Goal: Task Accomplishment & Management: Use online tool/utility

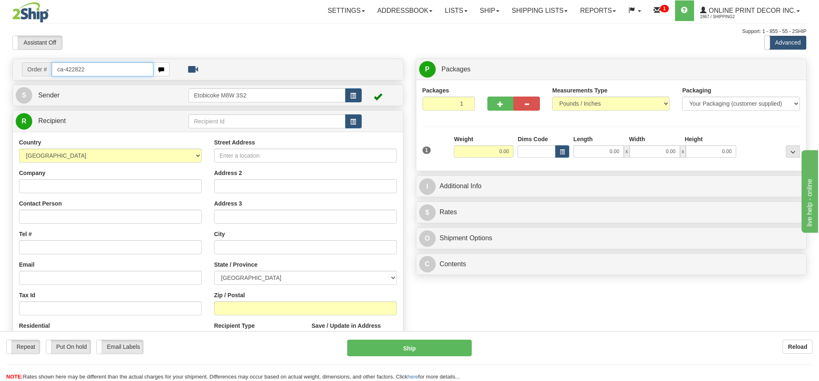
type input "ca-422822"
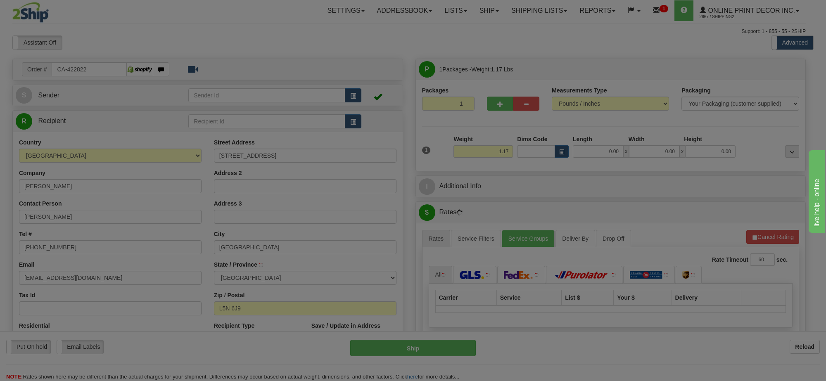
type input "MISSISSAUGA"
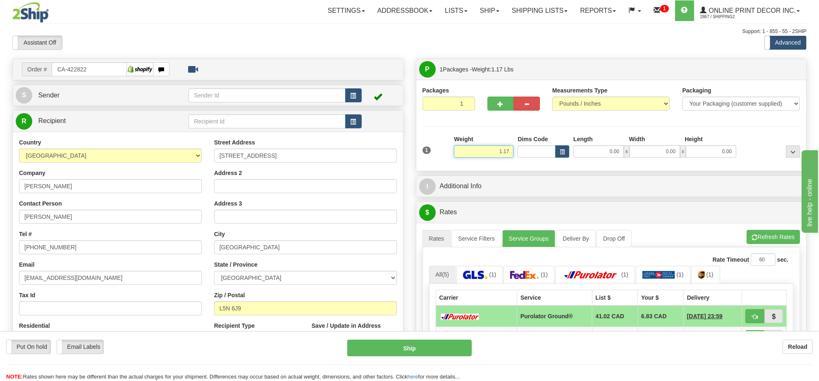
click at [498, 150] on input "1.17" at bounding box center [483, 151] width 59 height 12
type input "5.00"
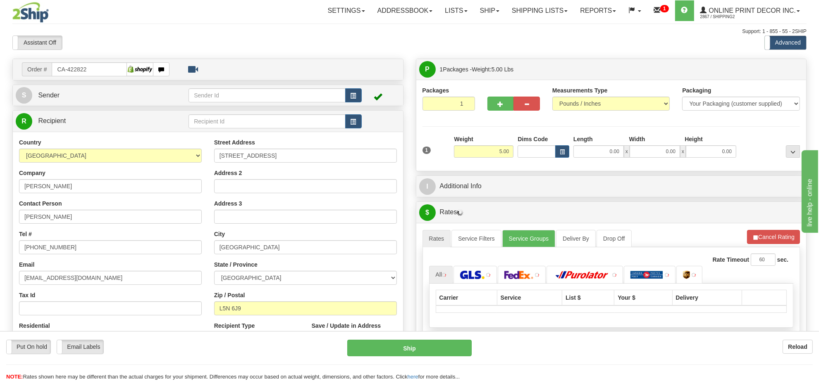
click at [569, 152] on div "Dims Code" at bounding box center [543, 146] width 56 height 23
click at [566, 152] on button "button" at bounding box center [562, 151] width 14 height 12
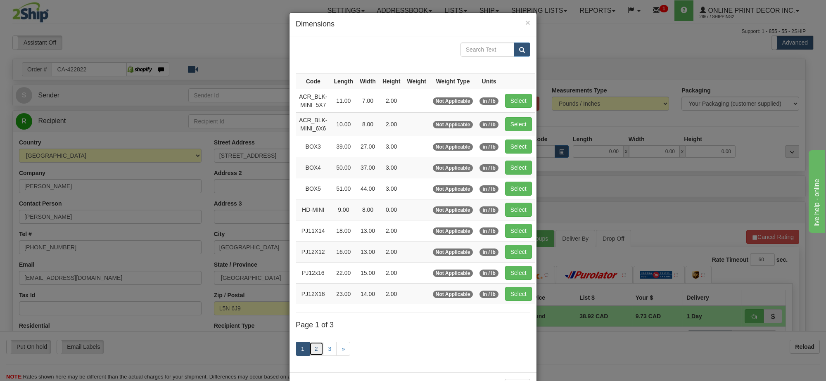
click at [314, 351] on link "2" at bounding box center [316, 349] width 14 height 14
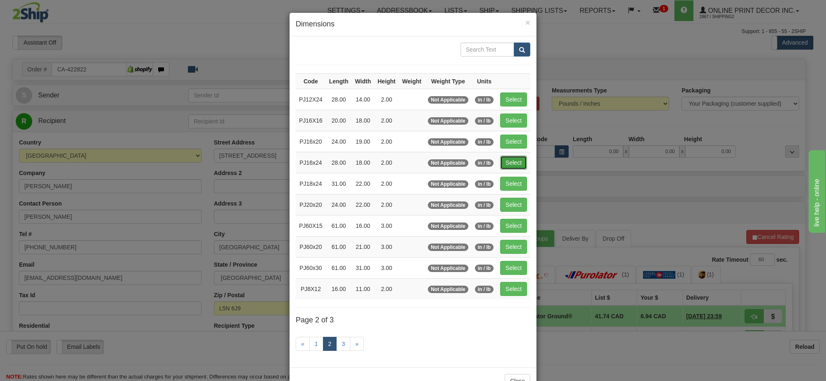
click at [514, 159] on button "Select" at bounding box center [513, 163] width 27 height 14
type input "PJ16x24"
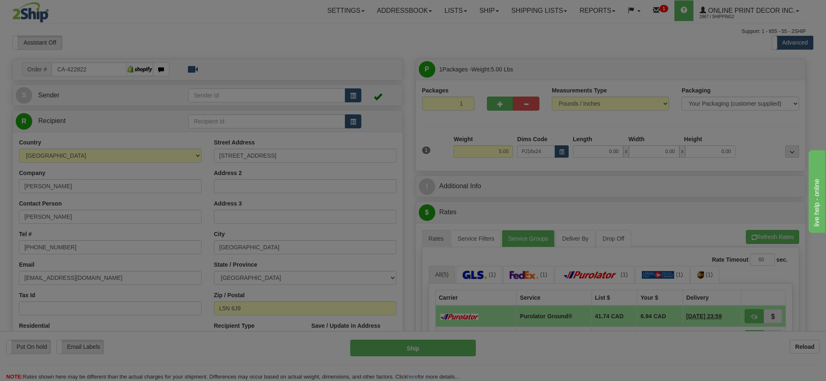
type input "28.00"
type input "18.00"
type input "2.00"
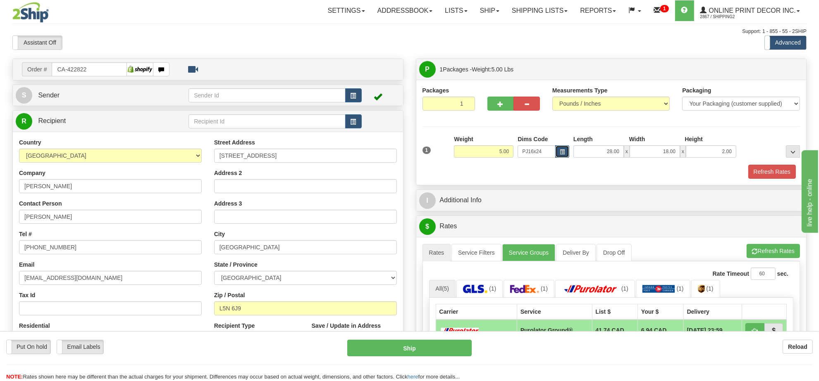
click at [559, 155] on span "button" at bounding box center [561, 152] width 5 height 5
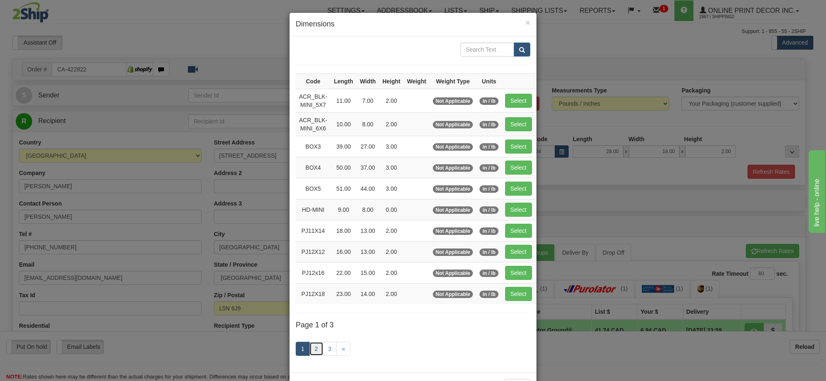
click at [319, 352] on link "2" at bounding box center [316, 349] width 14 height 14
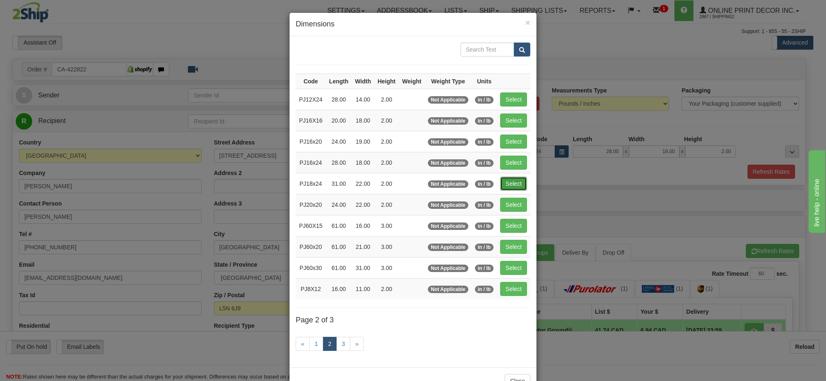
click at [512, 183] on button "Select" at bounding box center [513, 184] width 27 height 14
type input "PJ18x24"
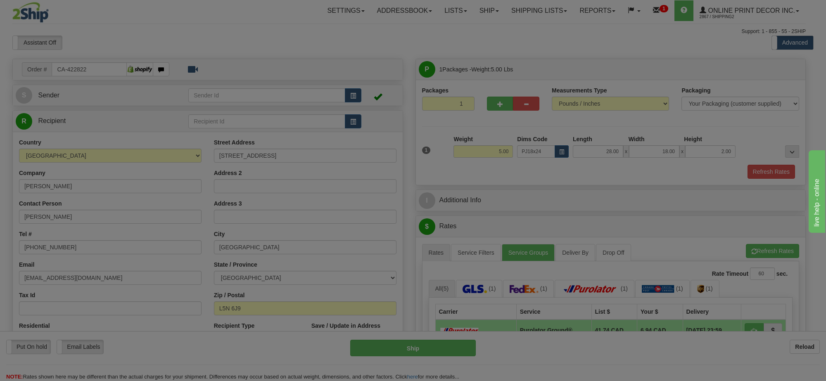
type input "31.00"
type input "22.00"
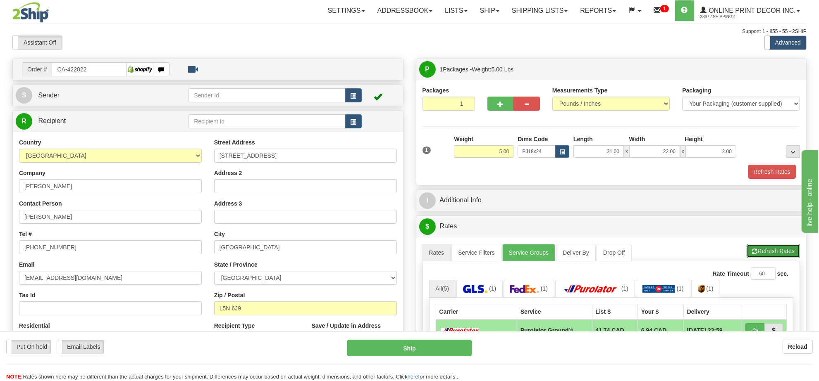
click at [755, 255] on span "button" at bounding box center [755, 251] width 6 height 5
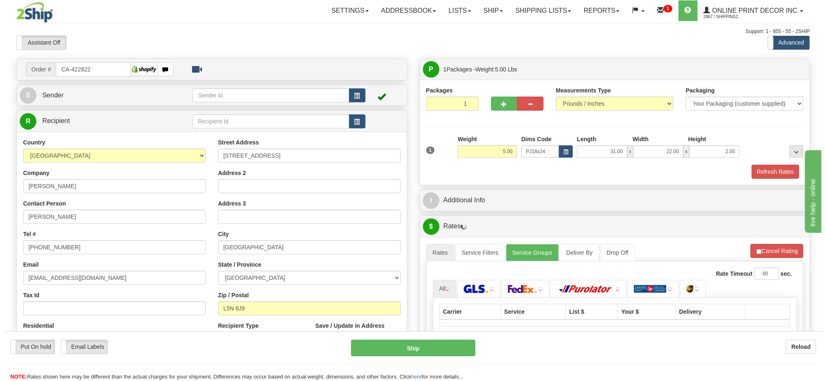
scroll to position [103, 0]
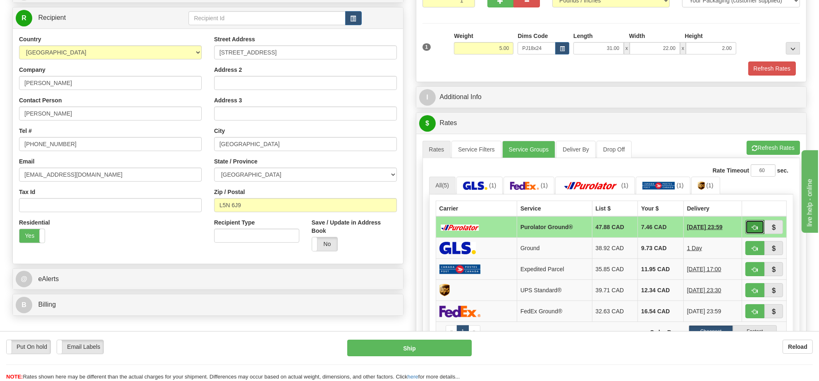
click at [757, 231] on button "button" at bounding box center [754, 227] width 19 height 14
type input "260"
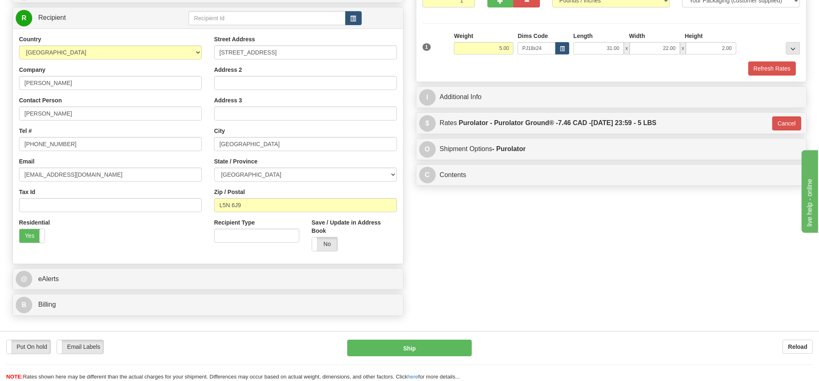
click at [431, 339] on div "Put On hold Put On hold Email Labels Email Labels Edit Reload Ship Reload" at bounding box center [409, 356] width 819 height 50
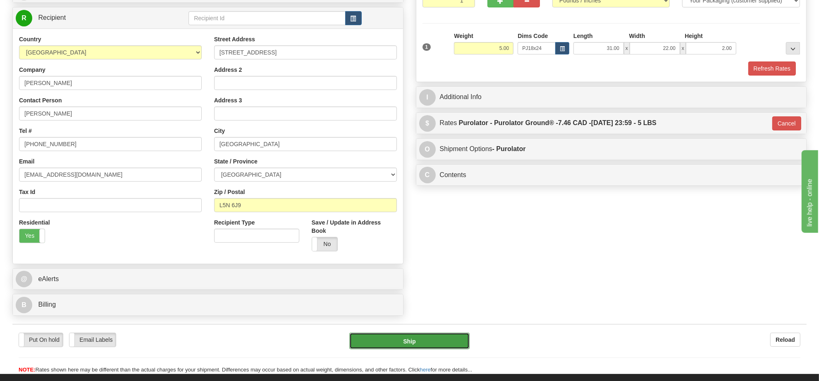
click at [432, 343] on button "Ship" at bounding box center [409, 341] width 120 height 17
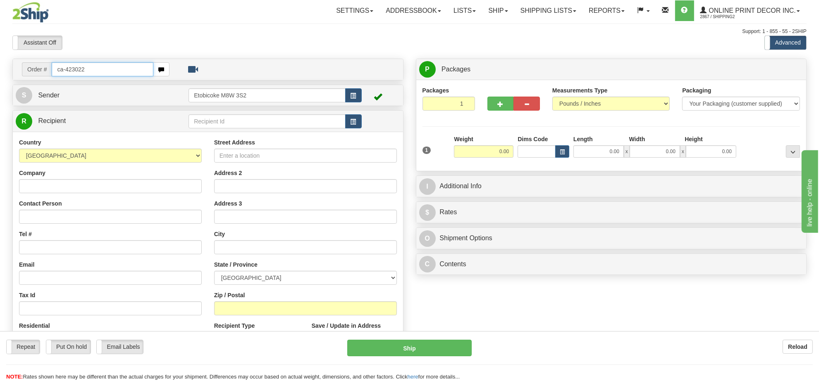
type input "ca-423022"
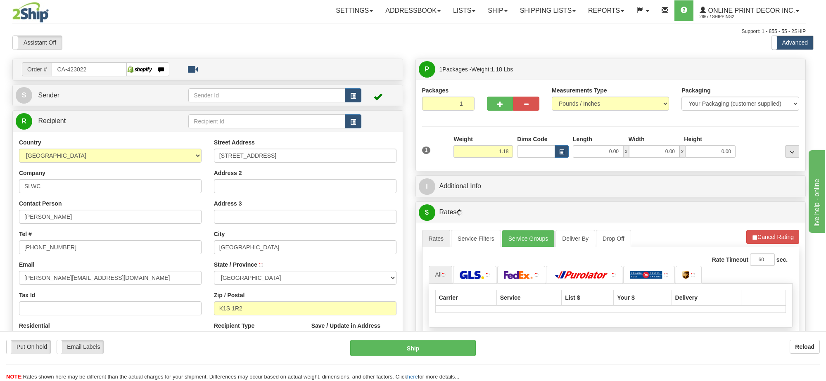
type input "OTTAWA"
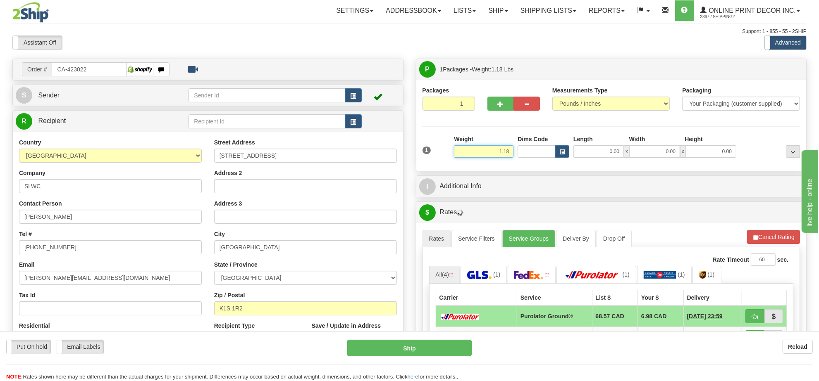
click at [492, 157] on input "1.18" at bounding box center [483, 151] width 59 height 12
type input "5.00"
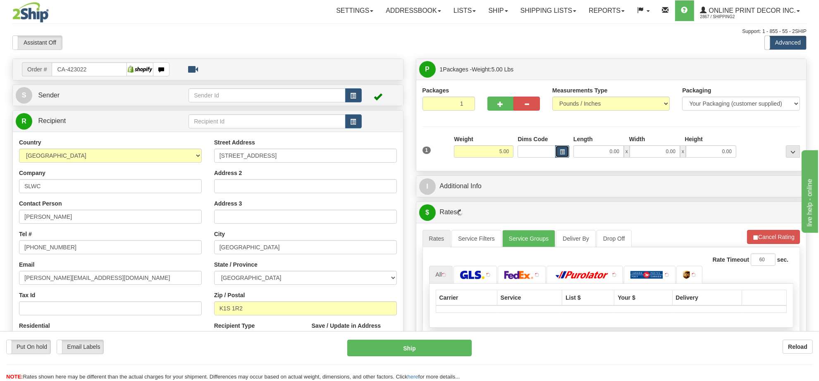
click at [555, 154] on button "button" at bounding box center [562, 151] width 14 height 12
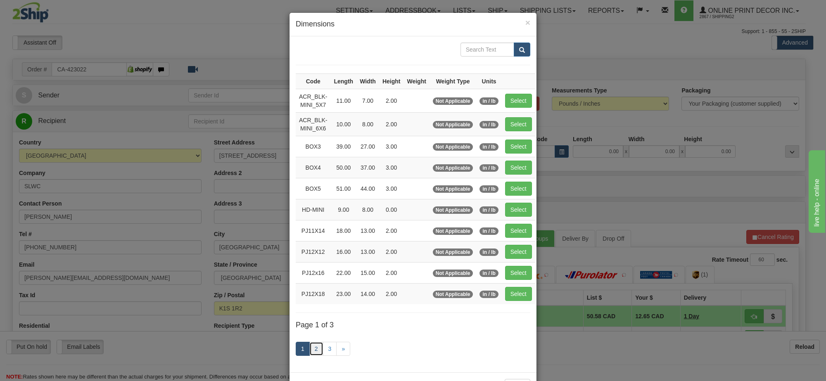
click at [317, 348] on link "2" at bounding box center [316, 349] width 14 height 14
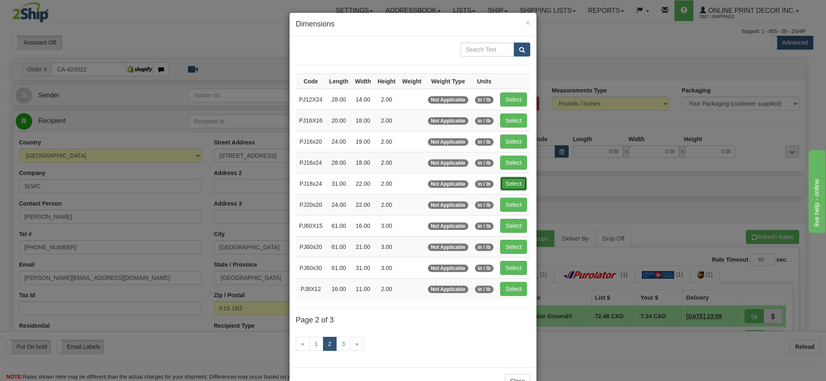
click at [514, 187] on button "Select" at bounding box center [513, 184] width 27 height 14
type input "PJ18x24"
type input "31.00"
type input "22.00"
type input "2.00"
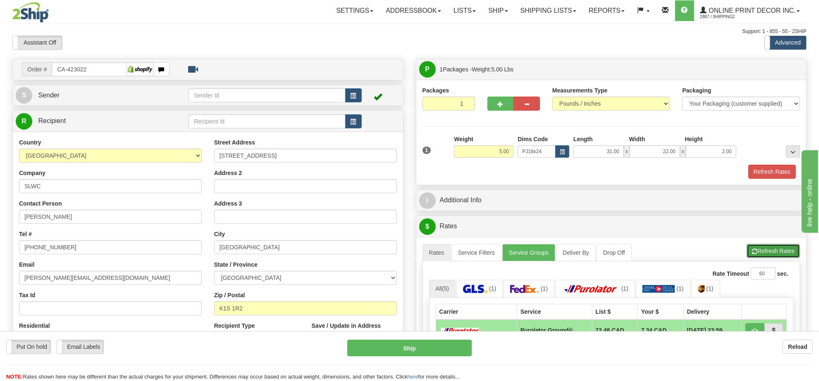
click at [751, 250] on button "Refresh Rates" at bounding box center [772, 251] width 53 height 14
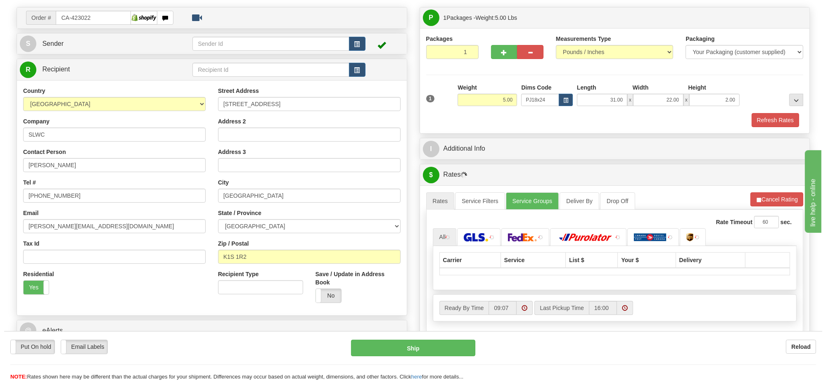
scroll to position [103, 0]
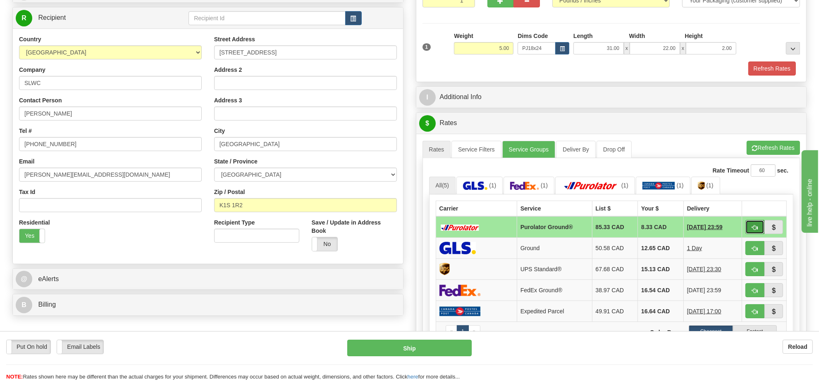
click at [750, 228] on button "button" at bounding box center [754, 227] width 19 height 14
type input "260"
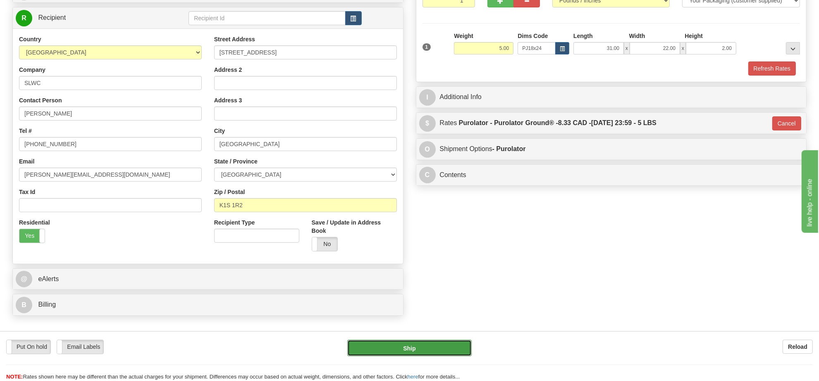
click at [452, 352] on button "Ship" at bounding box center [409, 348] width 124 height 17
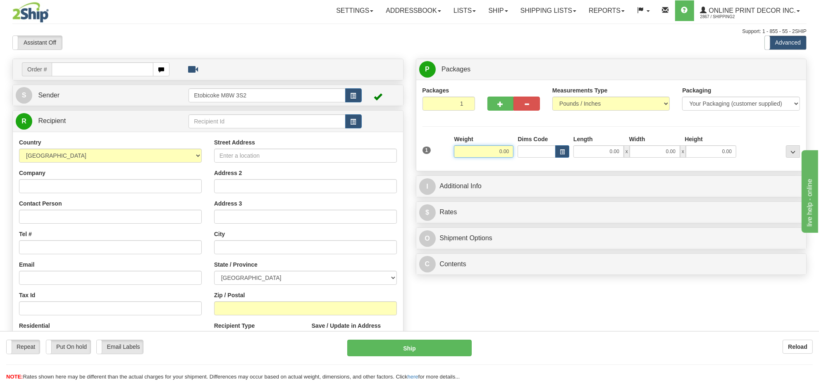
click at [493, 154] on input "0.00" at bounding box center [483, 151] width 59 height 12
type input "0.00"
click at [120, 70] on input "text" at bounding box center [103, 69] width 102 height 14
type input "ca-422862"
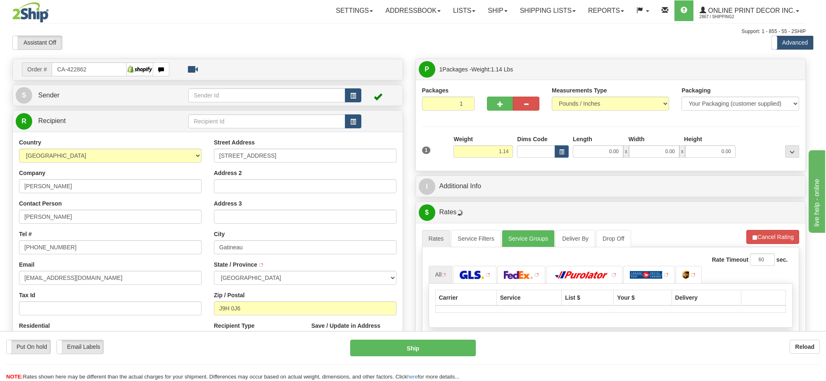
type input "GATINEAU"
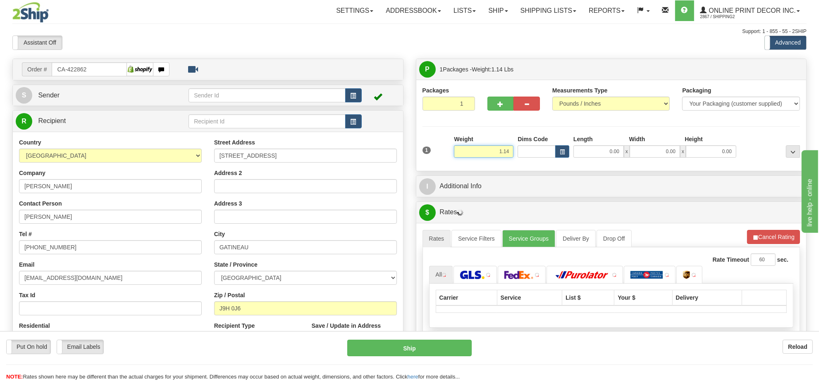
click at [501, 154] on input "1.14" at bounding box center [483, 151] width 59 height 12
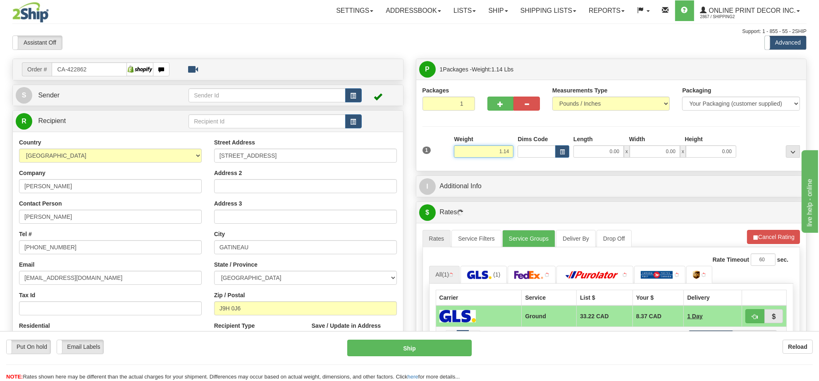
click at [501, 154] on input "1.14" at bounding box center [483, 151] width 59 height 12
type input "3.00"
drag, startPoint x: 570, startPoint y: 152, endPoint x: 561, endPoint y: 151, distance: 9.1
click at [569, 152] on div "Dims Code" at bounding box center [543, 146] width 56 height 23
click at [560, 151] on span "button" at bounding box center [561, 152] width 5 height 5
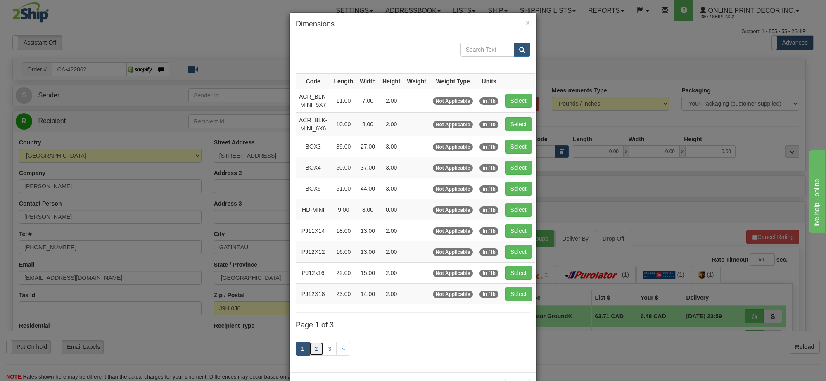
click at [309, 354] on link "2" at bounding box center [316, 349] width 14 height 14
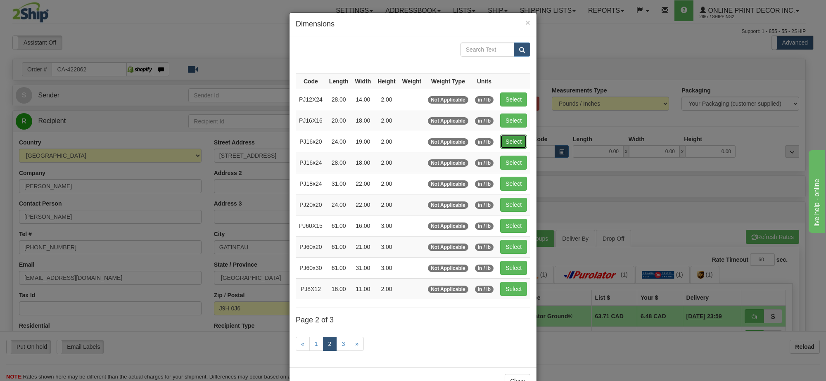
click at [519, 143] on button "Select" at bounding box center [513, 142] width 27 height 14
type input "PJ16x20"
type input "24.00"
type input "19.00"
type input "2.00"
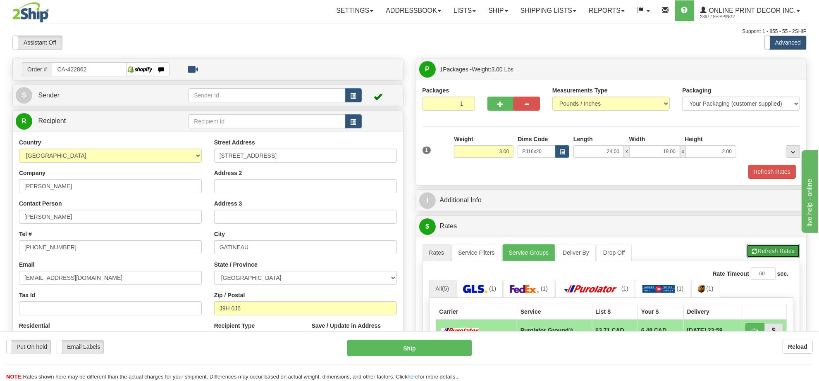
click at [756, 255] on span "button" at bounding box center [755, 251] width 6 height 5
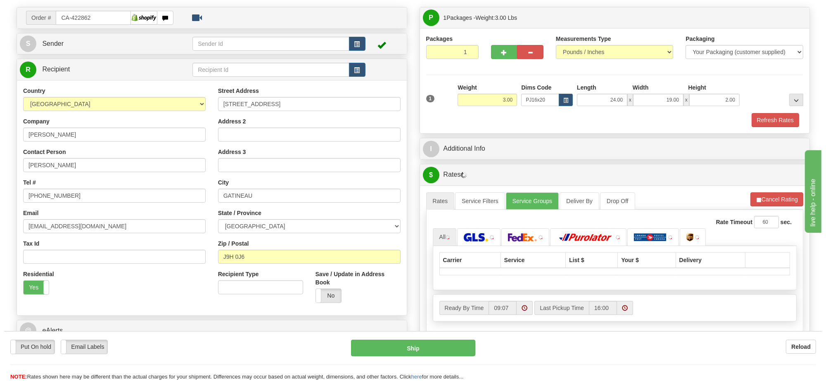
scroll to position [103, 0]
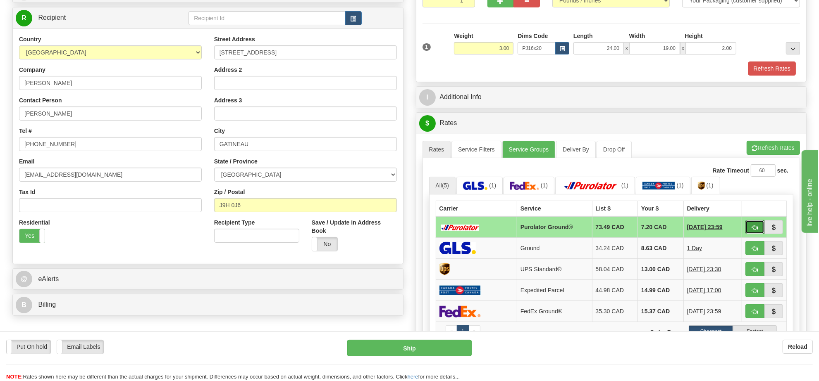
click at [758, 234] on button "button" at bounding box center [754, 227] width 19 height 14
type input "260"
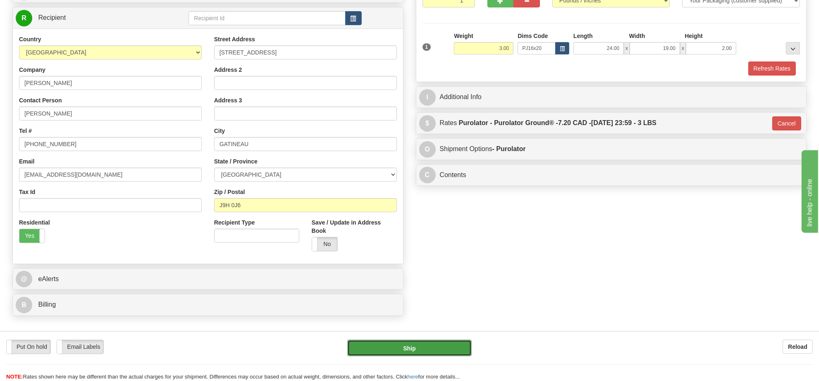
click at [460, 350] on button "Ship" at bounding box center [409, 348] width 124 height 17
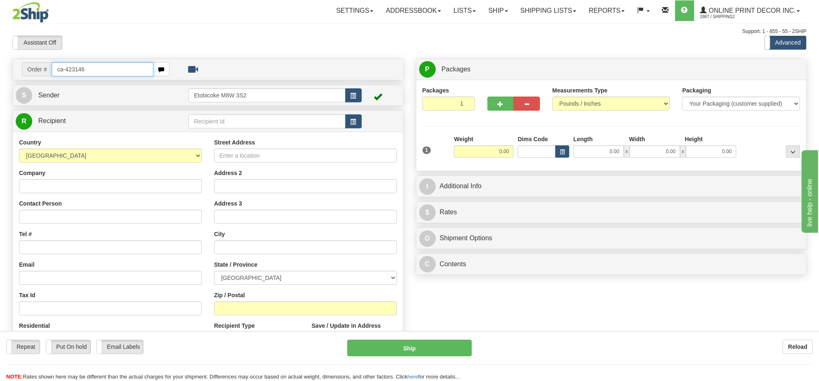
type input "ca-423146"
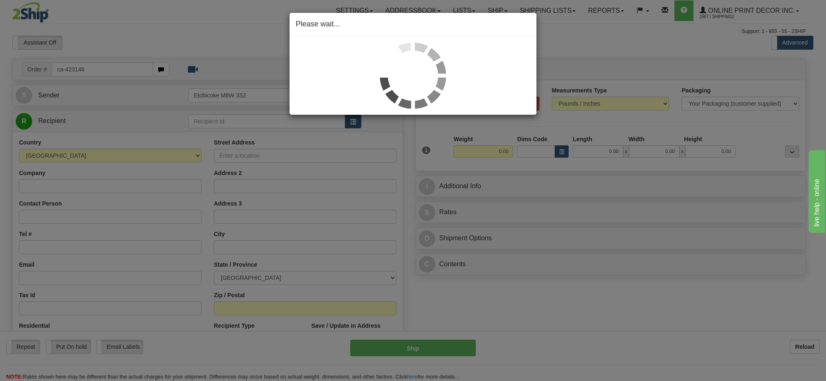
click at [560, 153] on div "Please wait..." at bounding box center [413, 190] width 826 height 381
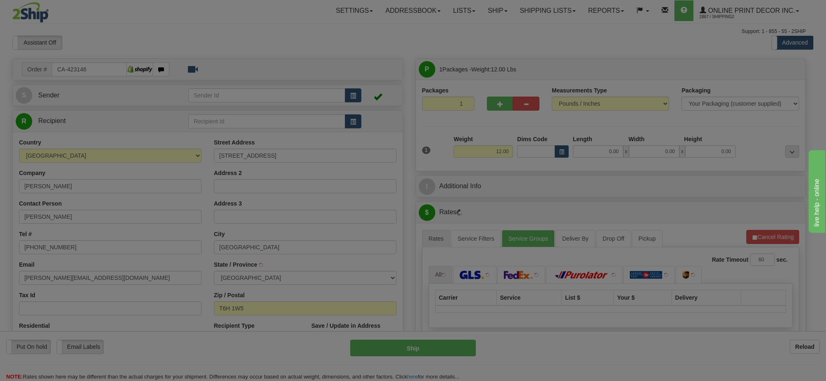
type input "EDMONTON"
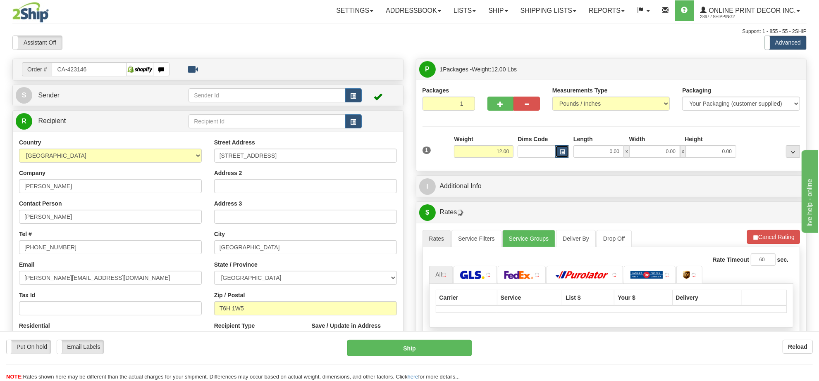
click at [560, 151] on span "button" at bounding box center [561, 152] width 5 height 5
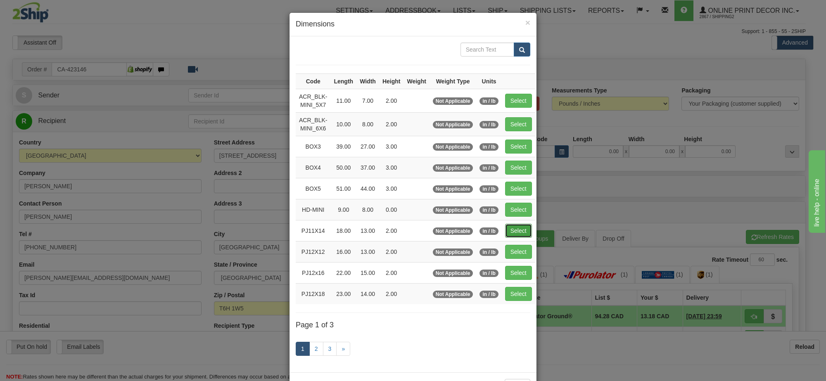
click at [516, 236] on button "Select" at bounding box center [518, 231] width 27 height 14
type input "PJ11X14"
type input "18.00"
type input "13.00"
type input "2.00"
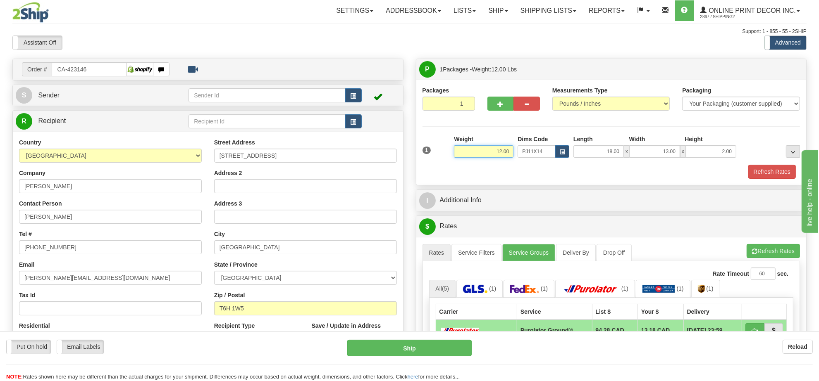
drag, startPoint x: 507, startPoint y: 150, endPoint x: 464, endPoint y: 151, distance: 43.4
click at [464, 151] on input "12.00" at bounding box center [483, 151] width 59 height 12
type input "17.98"
click at [504, 105] on button "button" at bounding box center [500, 104] width 26 height 14
radio input "true"
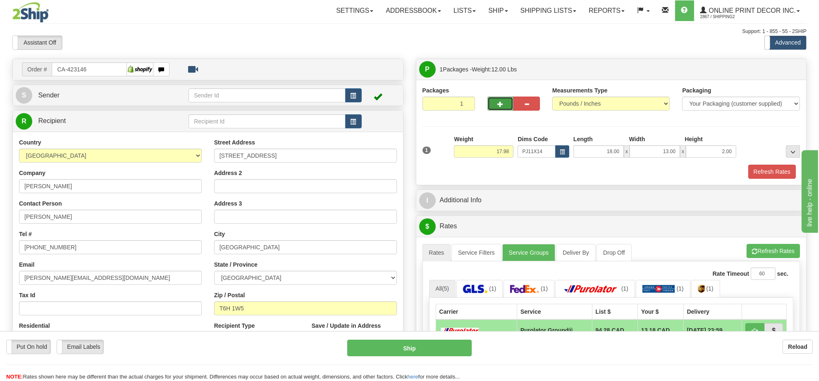
type input "2"
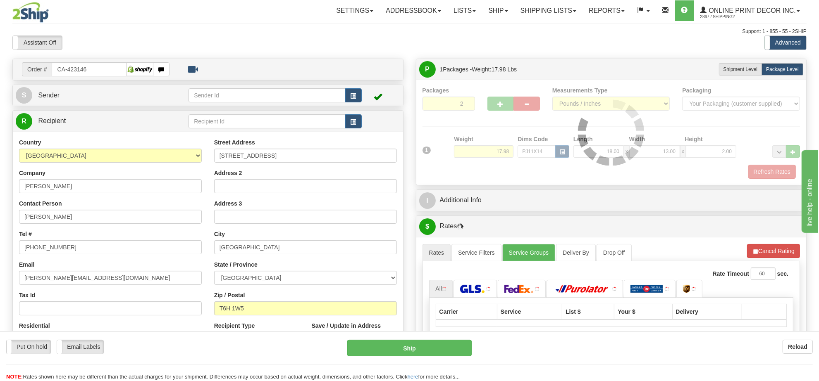
click at [510, 151] on div "Packages 2 1 Measurements Type" at bounding box center [611, 132] width 378 height 93
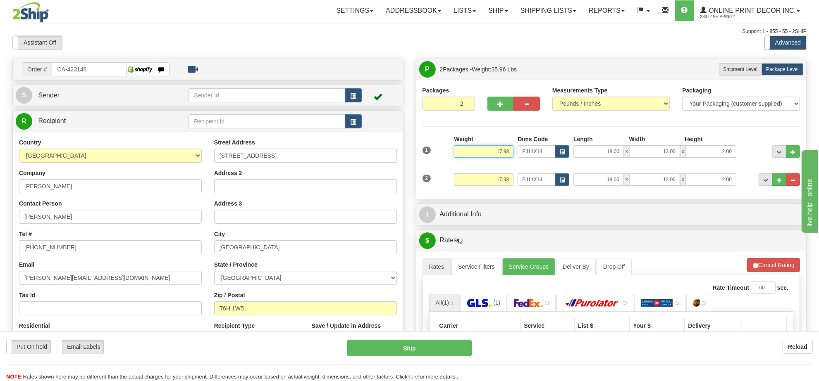
drag, startPoint x: 509, startPoint y: 151, endPoint x: 478, endPoint y: 146, distance: 32.3
click at [478, 146] on input "17.98" at bounding box center [483, 151] width 59 height 12
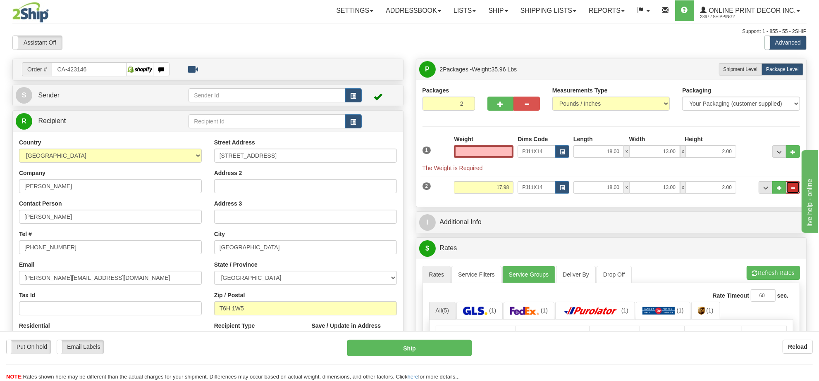
type input "0.00"
click at [792, 187] on span "..." at bounding box center [792, 188] width 5 height 5
type input "1"
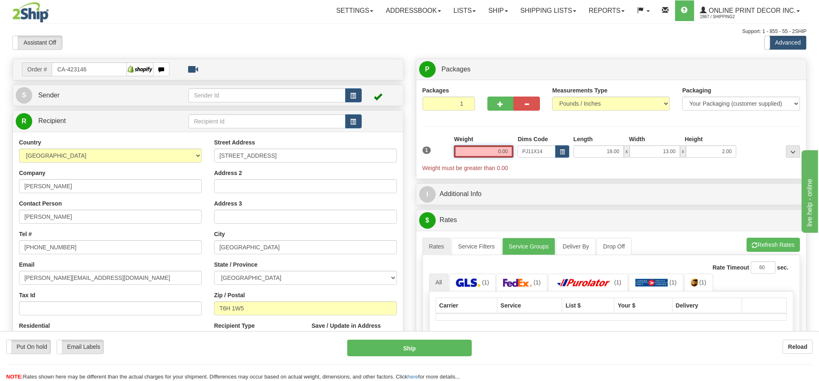
click at [509, 150] on input "0.00" at bounding box center [483, 151] width 59 height 12
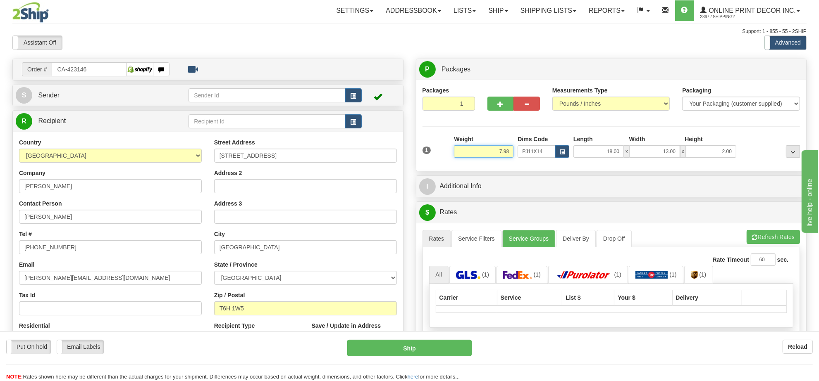
type input "7.98"
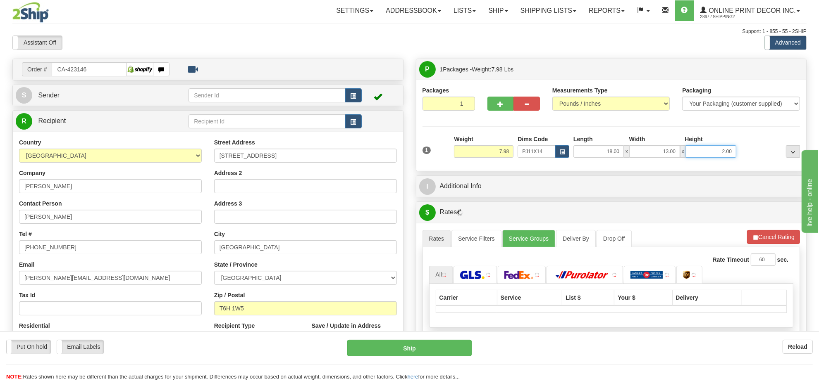
drag, startPoint x: 733, startPoint y: 150, endPoint x: 710, endPoint y: 156, distance: 23.4
click at [710, 156] on input "2.00" at bounding box center [710, 151] width 50 height 12
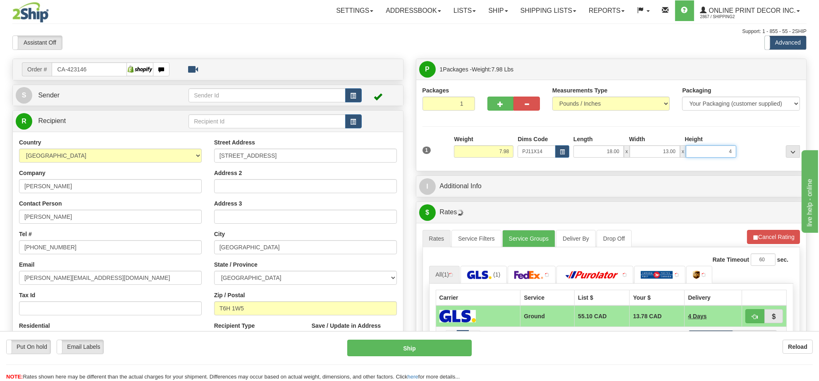
click button "Delete" at bounding box center [0, 0] width 0 height 0
type input "4.00"
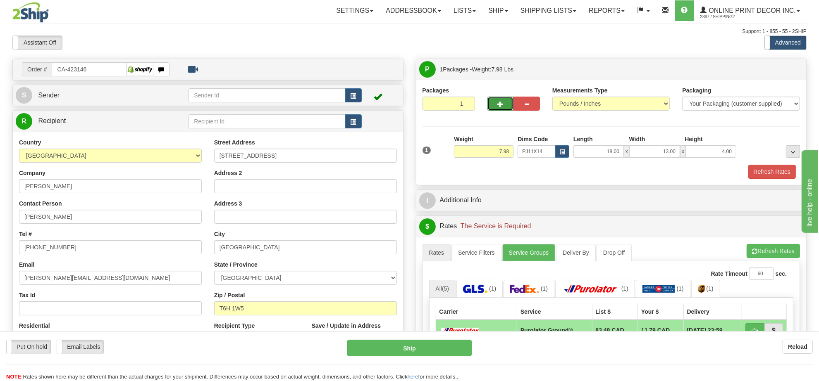
click at [499, 103] on span "button" at bounding box center [500, 104] width 6 height 5
radio input "true"
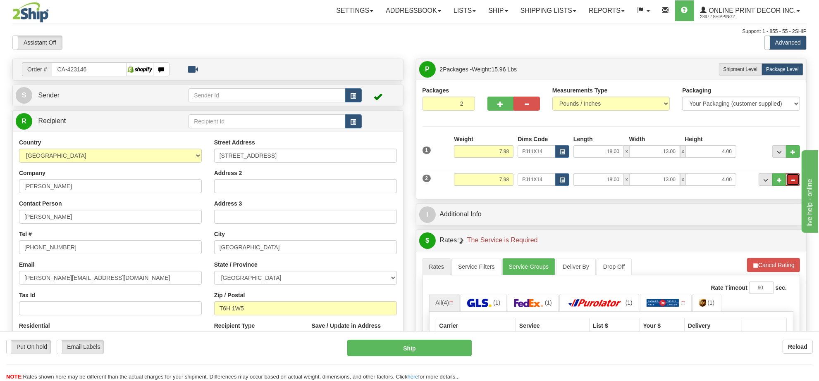
click at [787, 183] on button "..." at bounding box center [792, 180] width 14 height 12
type input "1"
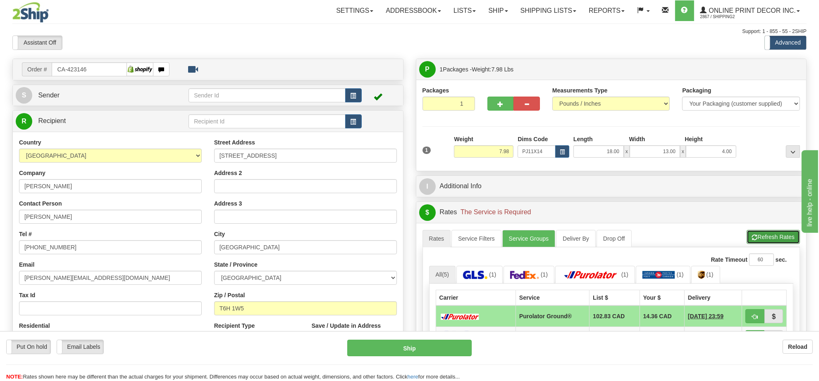
click at [777, 240] on button "Refresh Rates" at bounding box center [772, 237] width 53 height 14
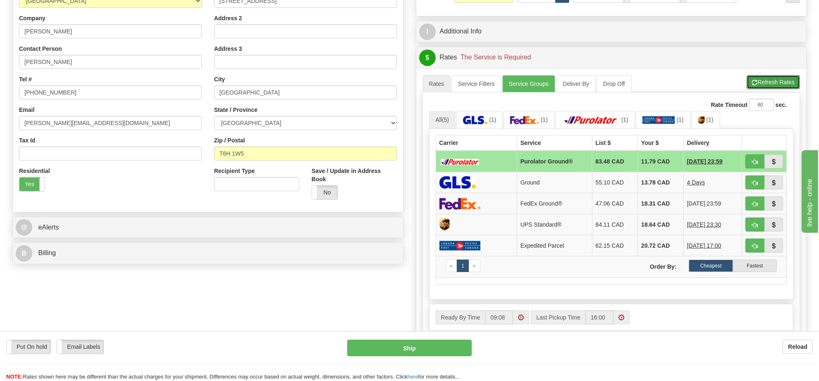
click at [772, 88] on button "Refresh Rates" at bounding box center [772, 82] width 53 height 14
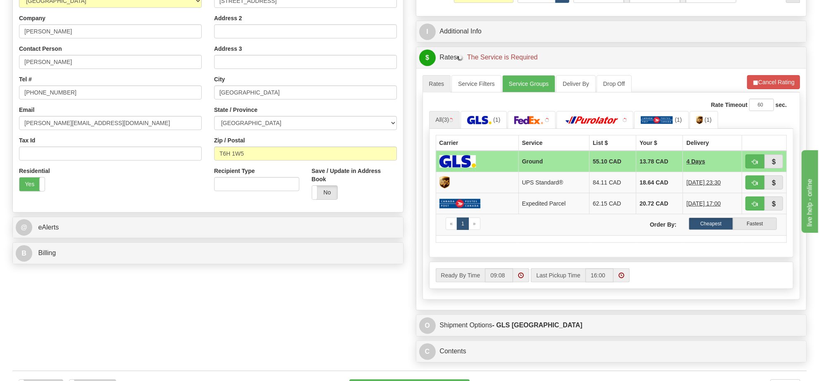
scroll to position [207, 0]
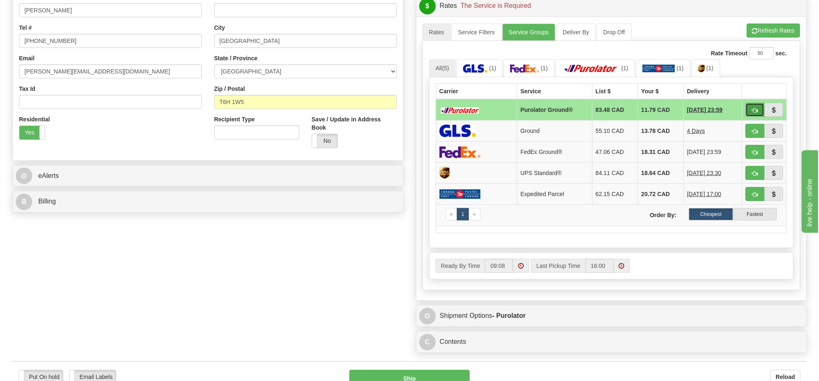
click at [756, 113] on span "button" at bounding box center [755, 110] width 6 height 5
type input "260"
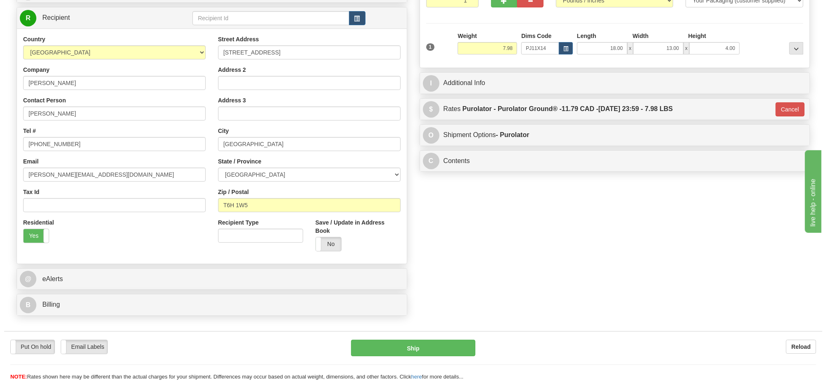
scroll to position [0, 0]
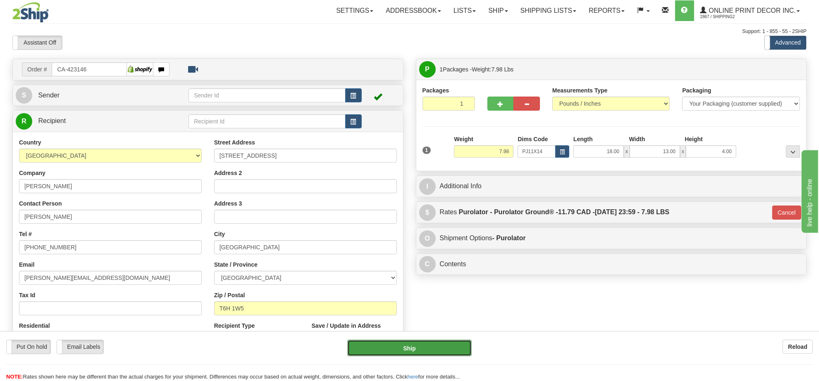
click at [429, 348] on button "Ship" at bounding box center [409, 348] width 124 height 17
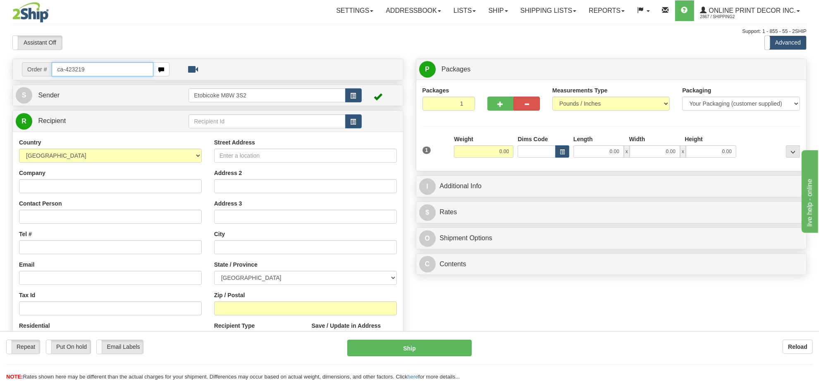
type input "ca-423219"
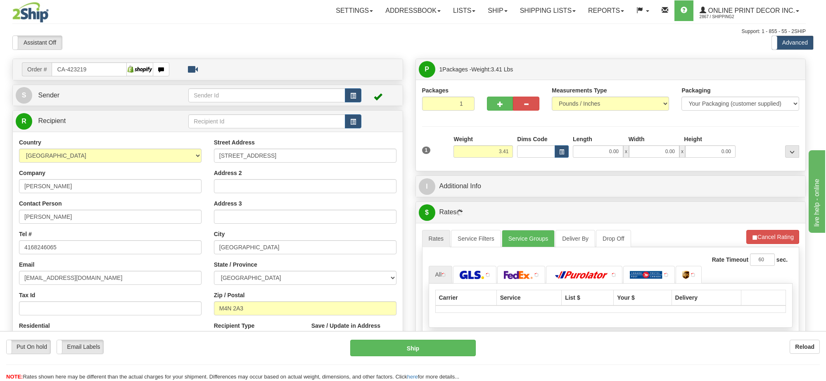
type input "[GEOGRAPHIC_DATA]"
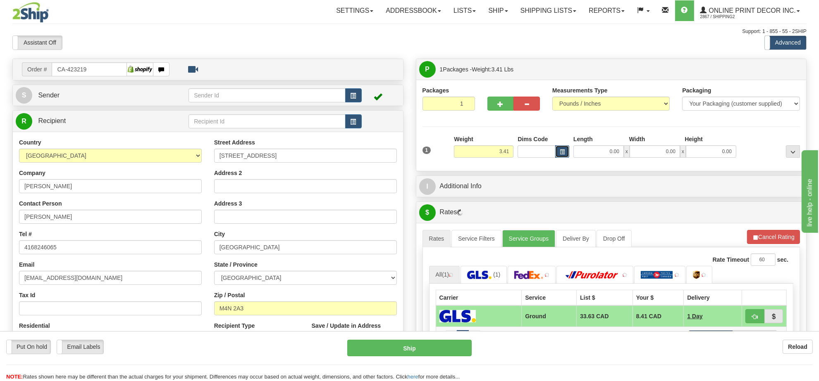
click at [563, 153] on span "button" at bounding box center [561, 152] width 5 height 5
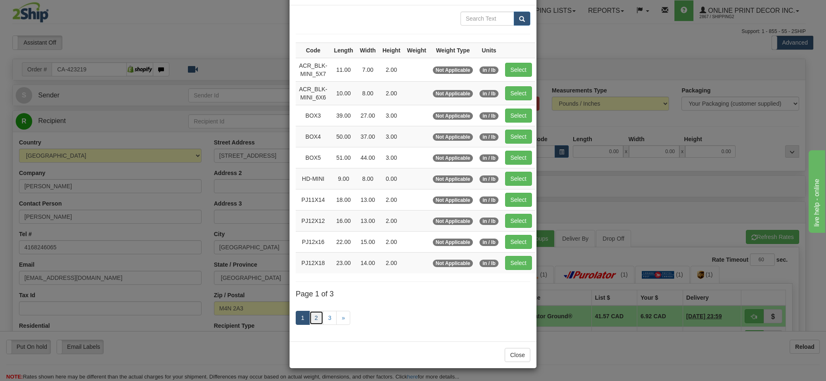
click at [316, 319] on link "2" at bounding box center [316, 318] width 14 height 14
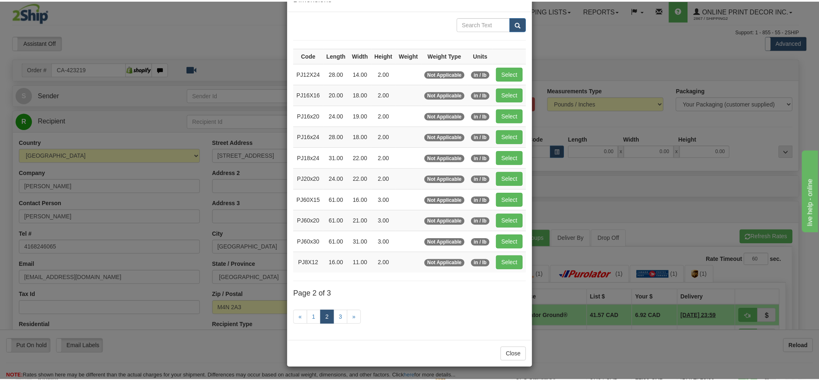
scroll to position [30, 0]
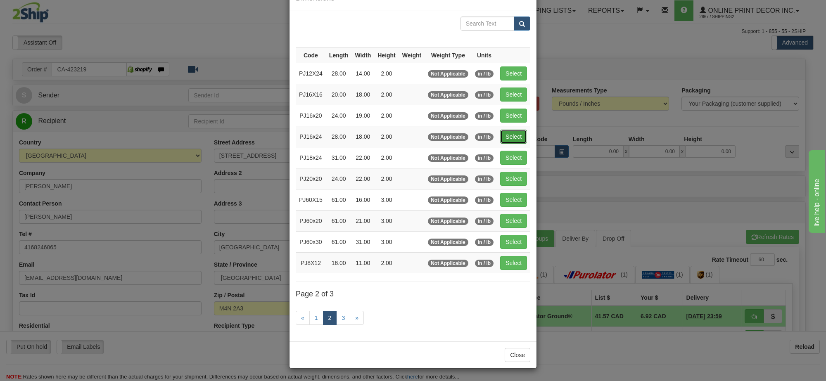
click at [513, 131] on button "Select" at bounding box center [513, 137] width 27 height 14
type input "PJ16x24"
type input "28.00"
type input "18.00"
type input "2.00"
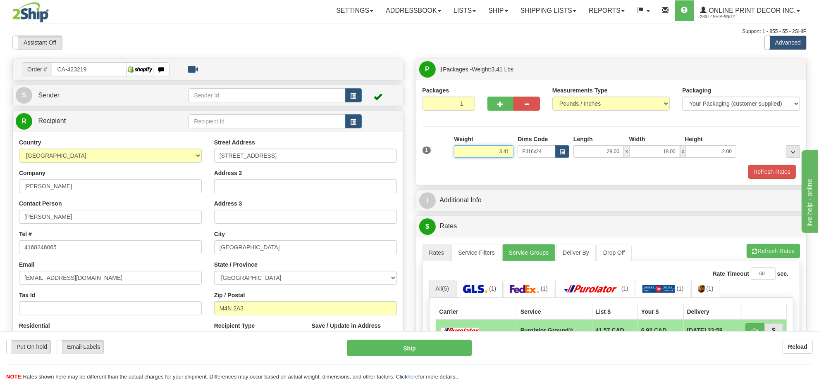
drag, startPoint x: 511, startPoint y: 152, endPoint x: 474, endPoint y: 154, distance: 36.8
click at [474, 154] on input "3.41" at bounding box center [483, 151] width 59 height 12
type input "5.98"
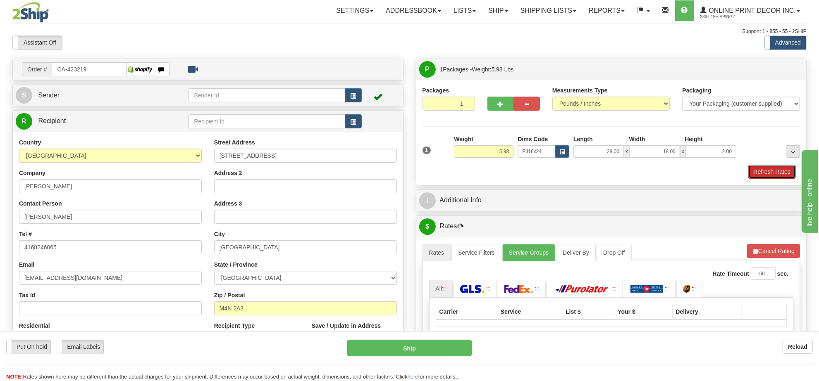
click at [779, 176] on button "Refresh Rates" at bounding box center [772, 172] width 48 height 14
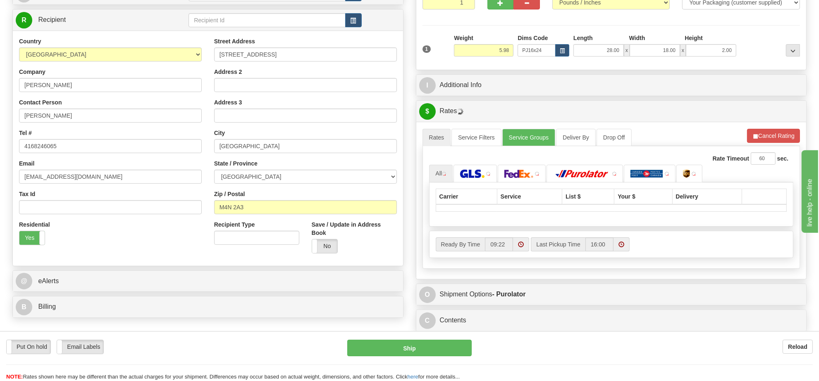
scroll to position [106, 0]
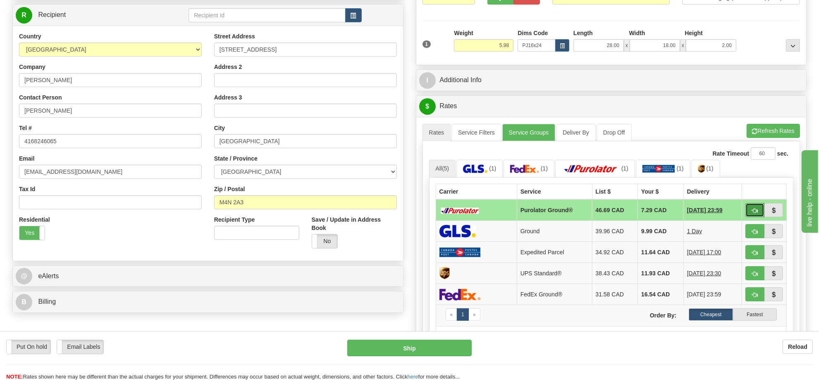
click at [745, 213] on button "button" at bounding box center [754, 210] width 19 height 14
type input "260"
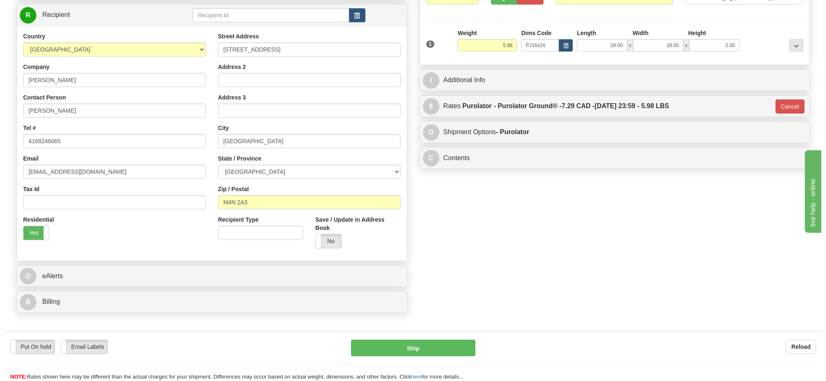
scroll to position [0, 0]
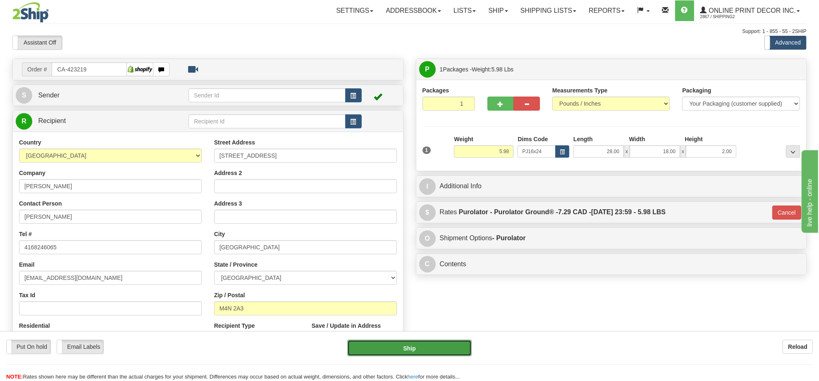
click at [385, 354] on button "Ship" at bounding box center [409, 348] width 124 height 17
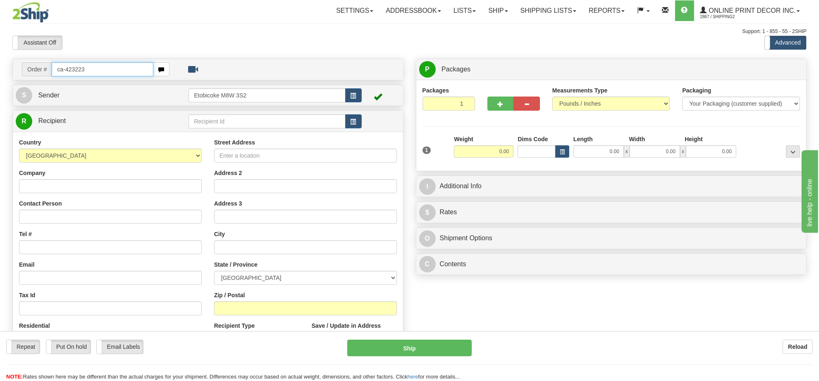
type input "ca-423223"
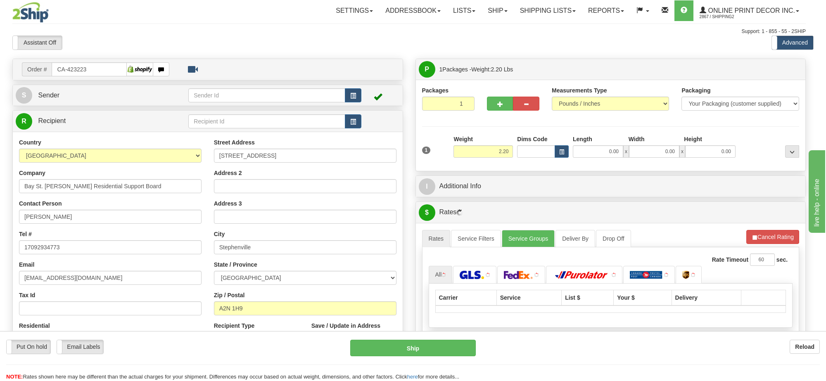
type input "STEPHENVILLE"
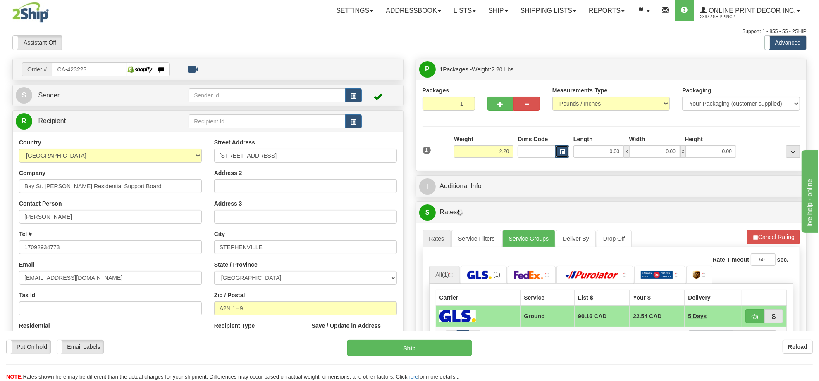
click at [565, 152] on button "button" at bounding box center [562, 151] width 14 height 12
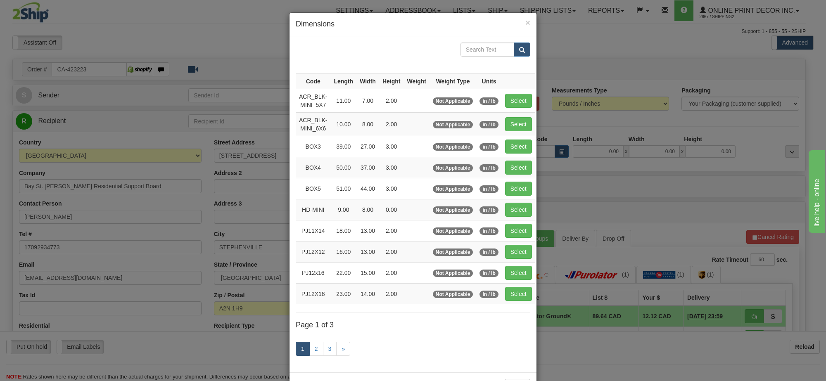
scroll to position [34, 0]
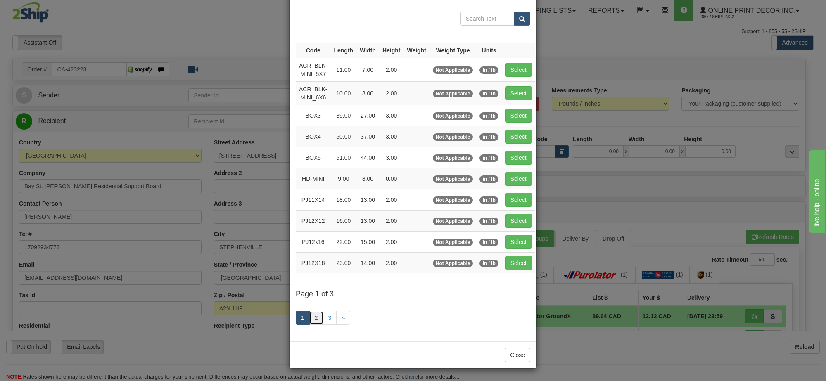
click at [312, 313] on link "2" at bounding box center [316, 318] width 14 height 14
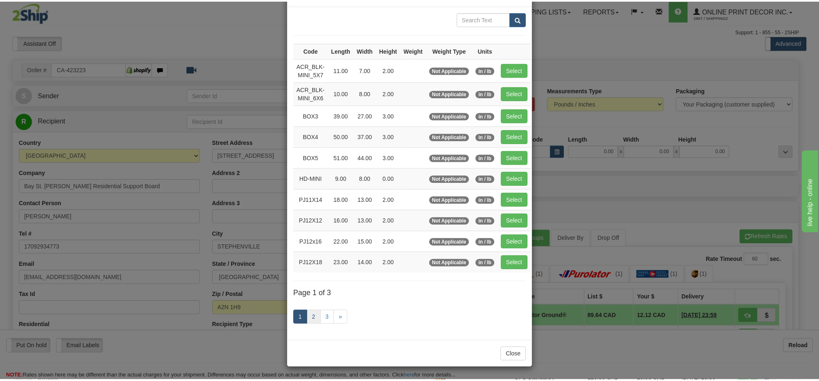
scroll to position [30, 0]
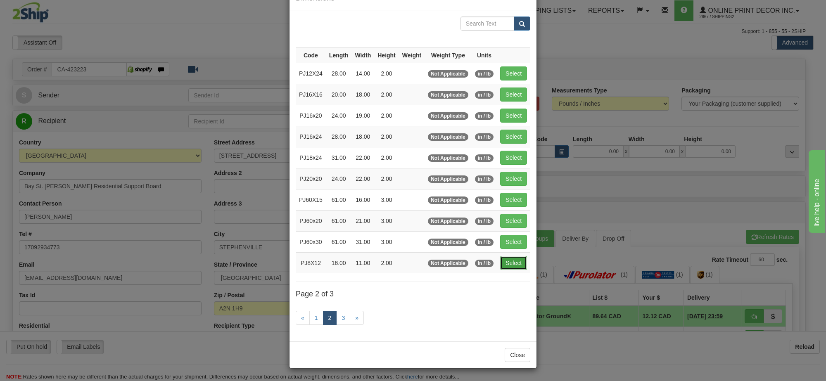
click at [510, 256] on button "Select" at bounding box center [513, 263] width 27 height 14
type input "PJ8X12"
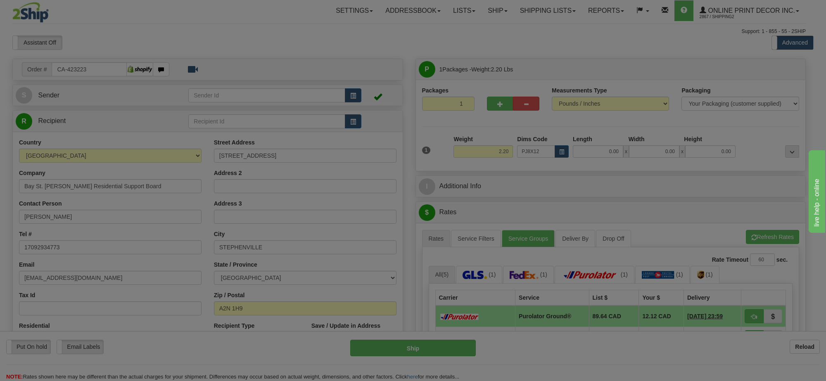
type input "16.00"
type input "11.00"
type input "2.00"
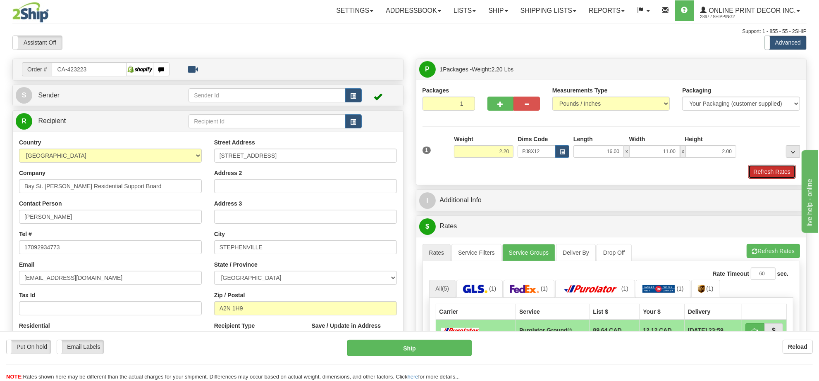
click at [760, 174] on button "Refresh Rates" at bounding box center [772, 172] width 48 height 14
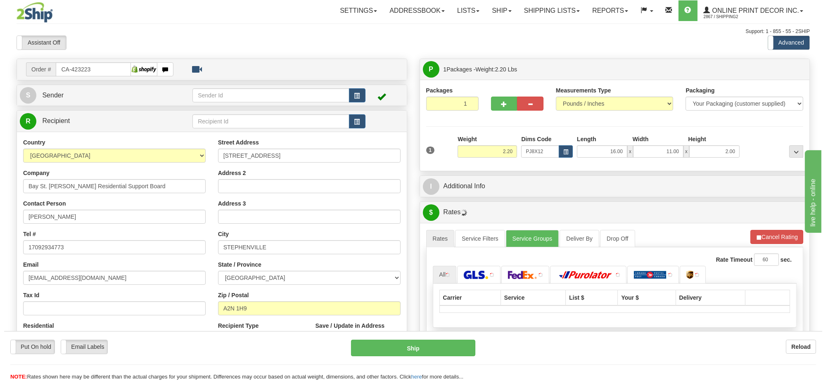
scroll to position [103, 0]
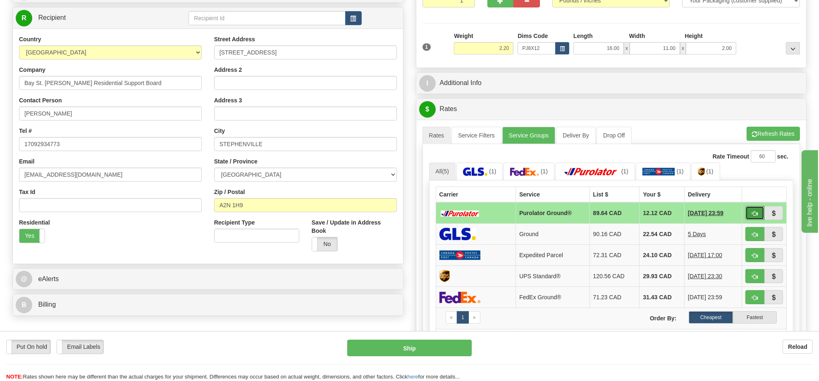
click at [746, 212] on button "button" at bounding box center [754, 213] width 19 height 14
type input "260"
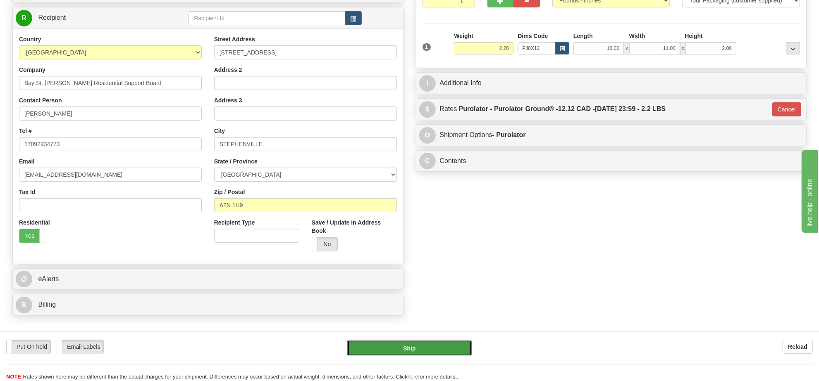
click at [406, 349] on button "Ship" at bounding box center [409, 348] width 124 height 17
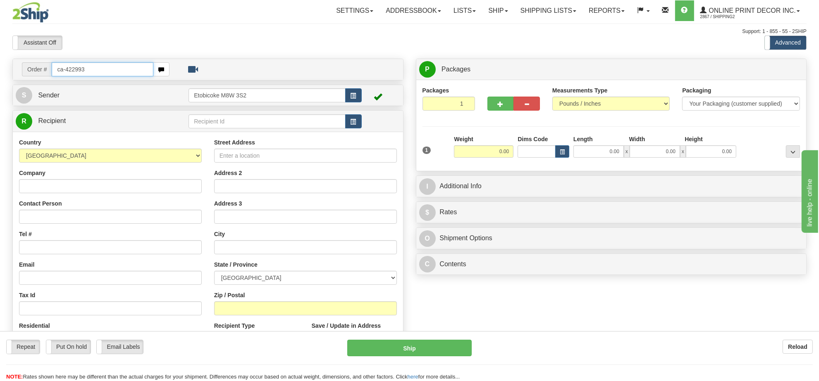
type input "ca-422993"
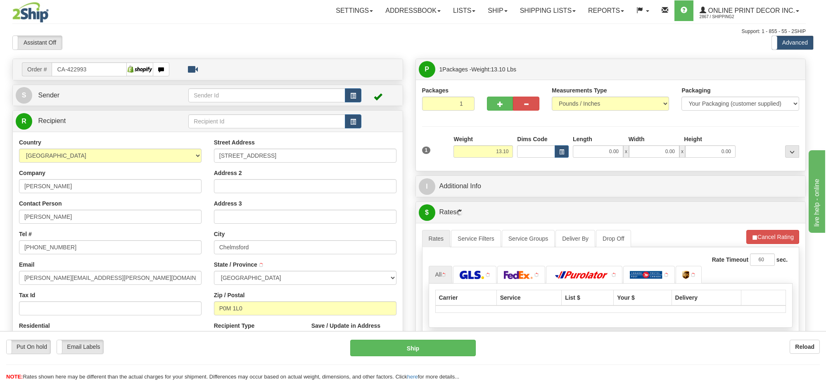
type input "CHELMSFORD"
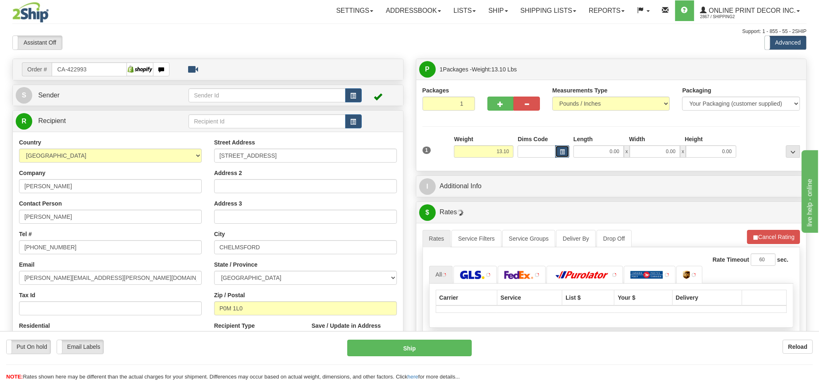
click at [561, 153] on span "button" at bounding box center [561, 152] width 5 height 5
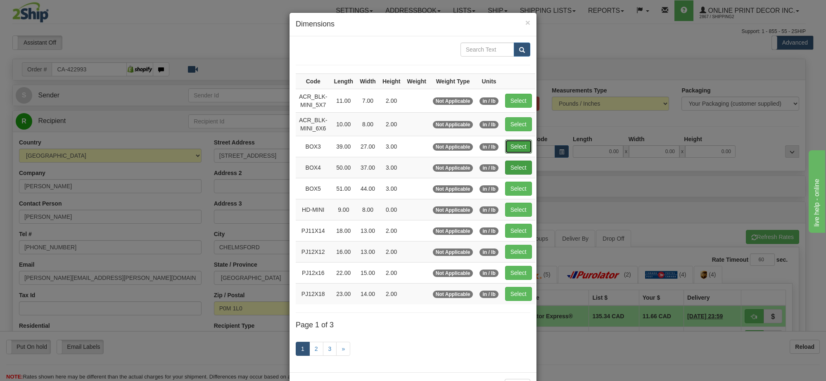
click at [506, 148] on button "Select" at bounding box center [518, 147] width 27 height 14
type input "BOX3"
type input "39.00"
type input "27.00"
type input "3.00"
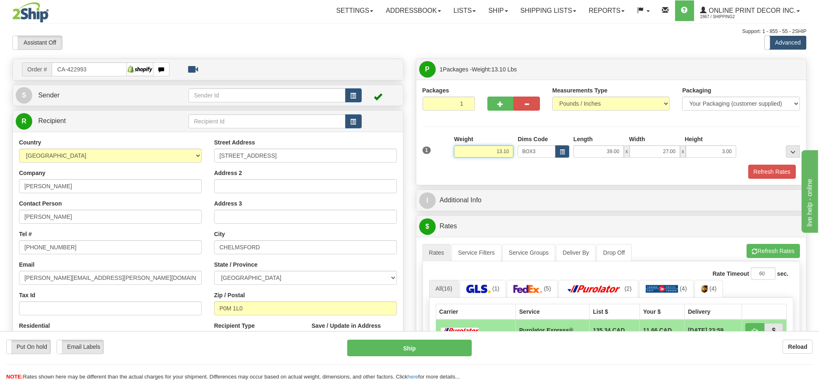
drag, startPoint x: 512, startPoint y: 151, endPoint x: 469, endPoint y: 164, distance: 44.3
click at [469, 164] on div "1 Weight 13.10 Dims Code x x" at bounding box center [611, 149] width 382 height 29
type input "8.98"
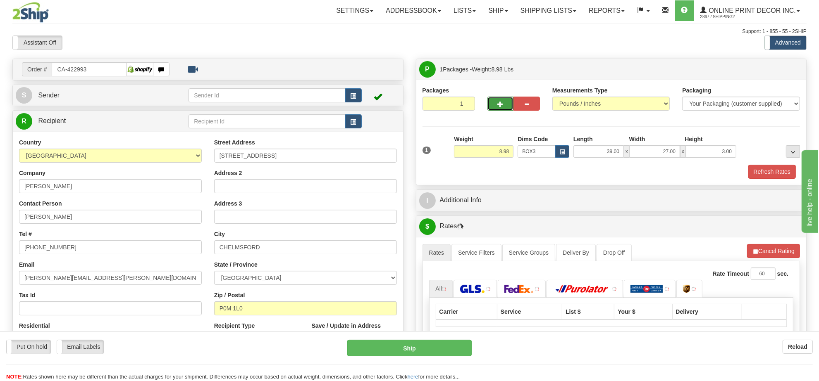
click at [498, 109] on button "button" at bounding box center [500, 104] width 26 height 14
radio input "true"
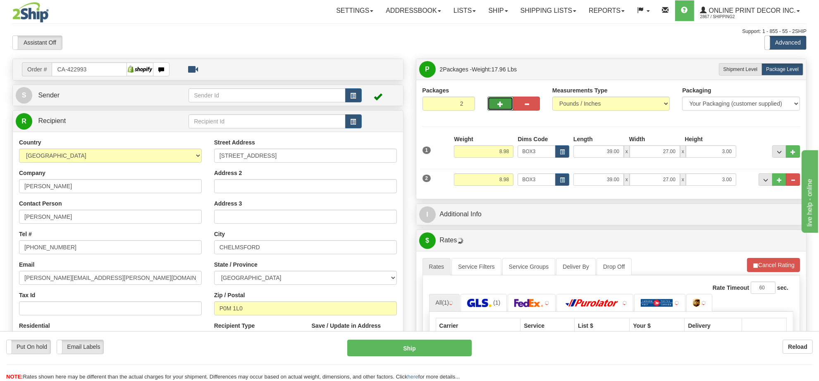
click at [499, 109] on button "button" at bounding box center [500, 104] width 26 height 14
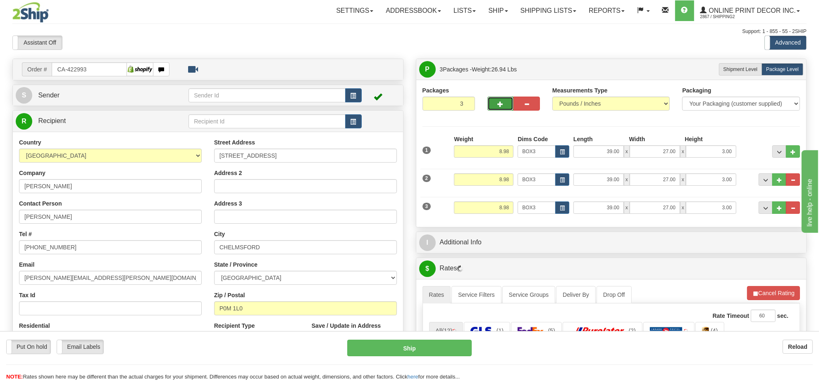
click at [501, 110] on button "button" at bounding box center [500, 104] width 26 height 14
type input "4"
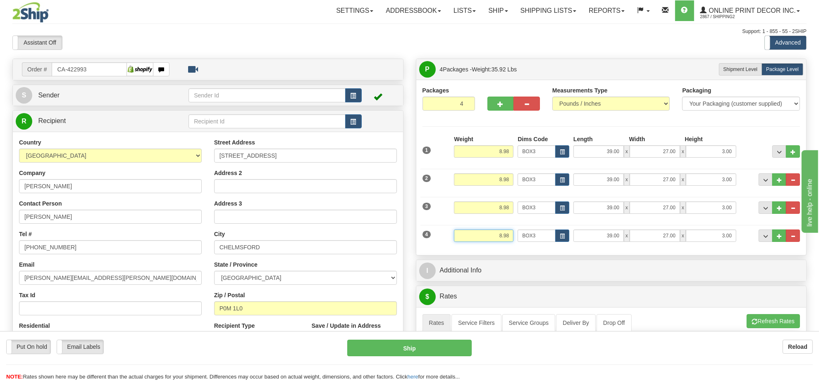
drag, startPoint x: 509, startPoint y: 237, endPoint x: 459, endPoint y: 228, distance: 50.7
click at [459, 228] on div "4 Weight 8.98 Dims Code BOX3 Length Width x" at bounding box center [611, 235] width 382 height 28
type input "4.98"
click at [559, 237] on span "button" at bounding box center [561, 236] width 5 height 5
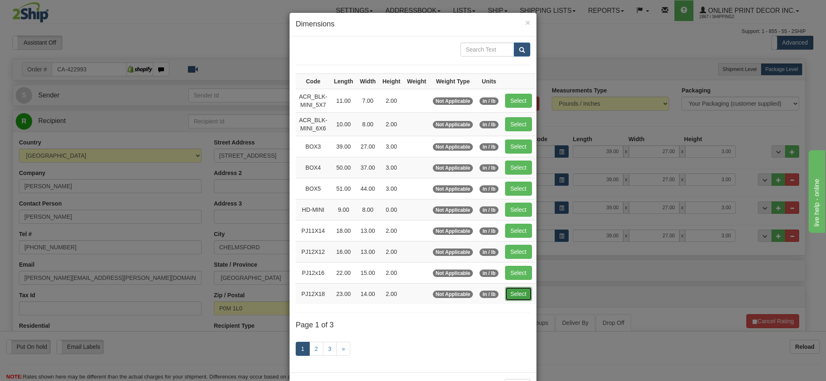
click at [508, 298] on button "Select" at bounding box center [518, 294] width 27 height 14
type input "PJ12X18"
type input "23.00"
type input "14.00"
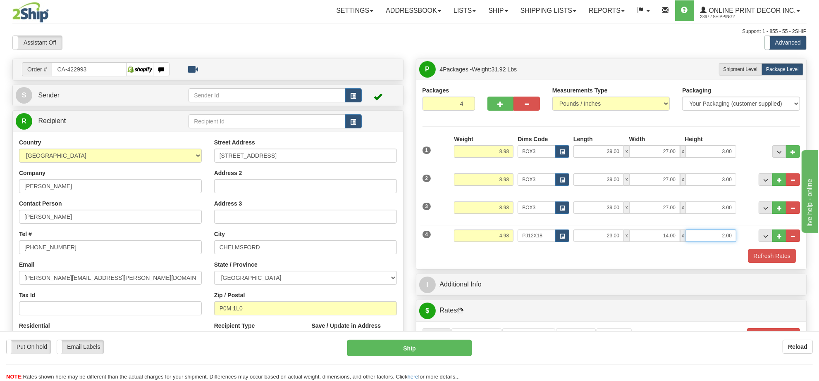
drag, startPoint x: 732, startPoint y: 235, endPoint x: 625, endPoint y: 247, distance: 108.1
click at [625, 247] on div "4 Weight 4.98 Dims Code PJ12X18 Length Width" at bounding box center [611, 235] width 382 height 28
click button "Delete" at bounding box center [0, 0] width 0 height 0
type input "4.00"
click at [771, 257] on button "Refresh Rates" at bounding box center [772, 256] width 48 height 14
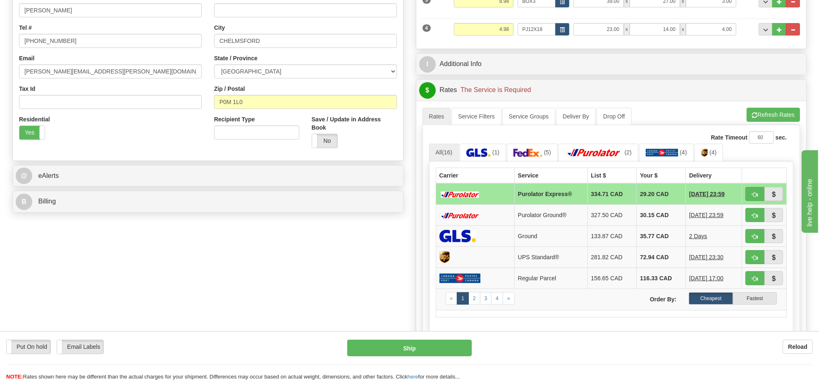
scroll to position [155, 0]
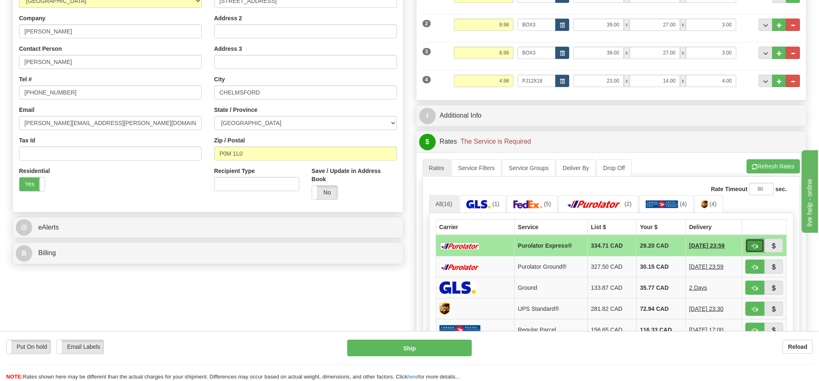
click at [756, 247] on span "button" at bounding box center [755, 246] width 6 height 5
type input "202"
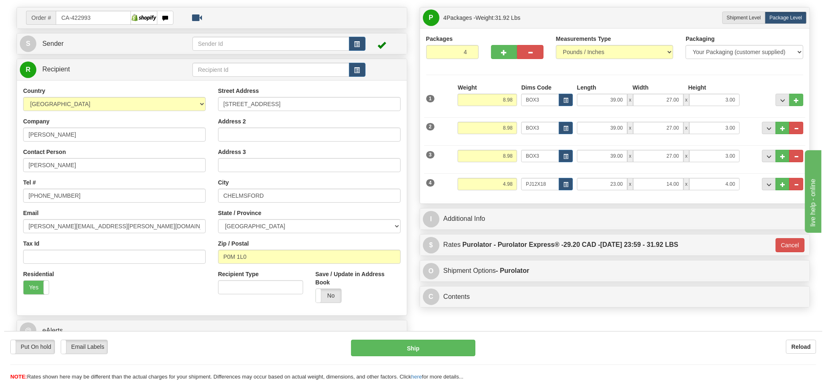
scroll to position [0, 0]
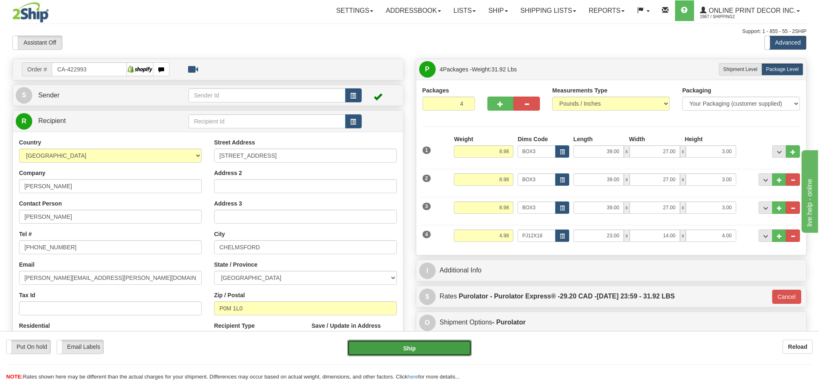
click at [445, 345] on button "Ship" at bounding box center [409, 348] width 124 height 17
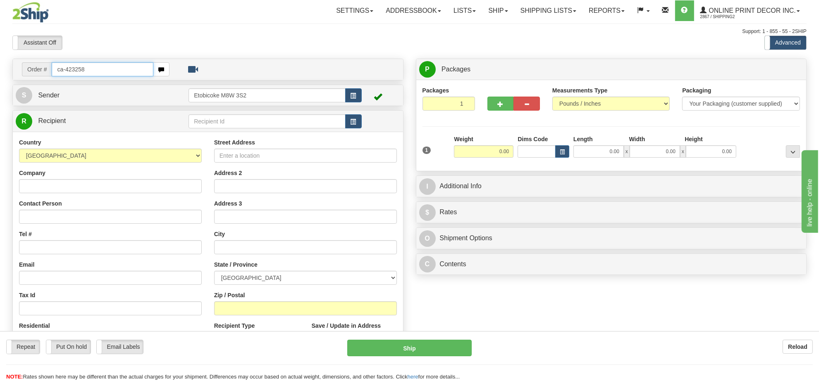
type input "ca-423258"
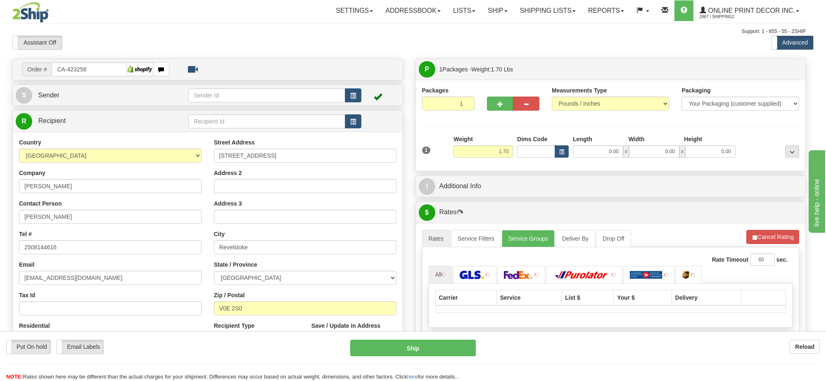
type input "REVELSTOKE"
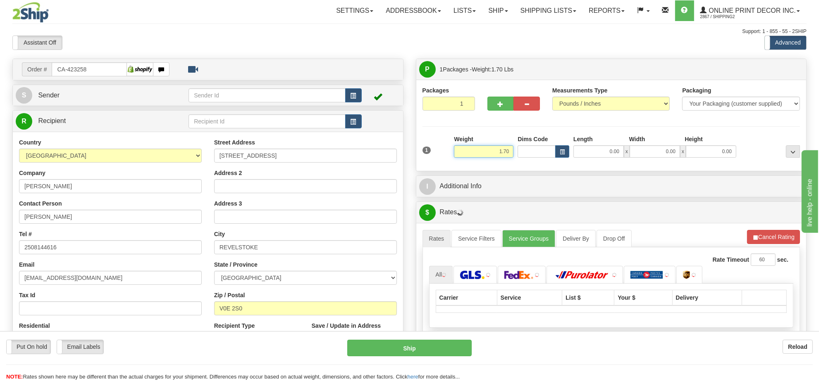
click at [501, 154] on input "1.70" at bounding box center [483, 151] width 59 height 12
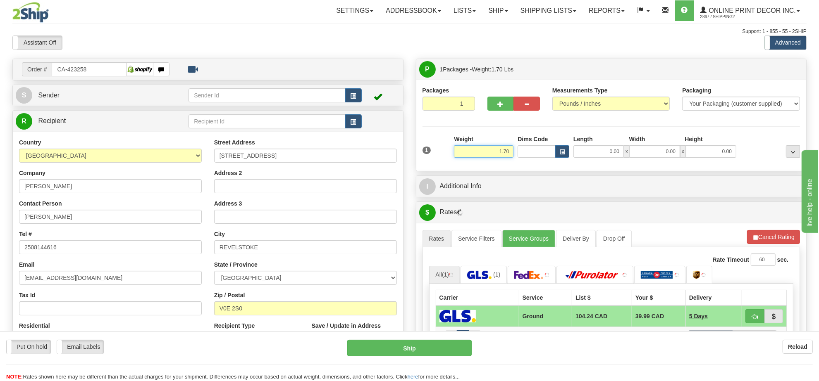
click at [501, 154] on input "1.70" at bounding box center [483, 151] width 59 height 12
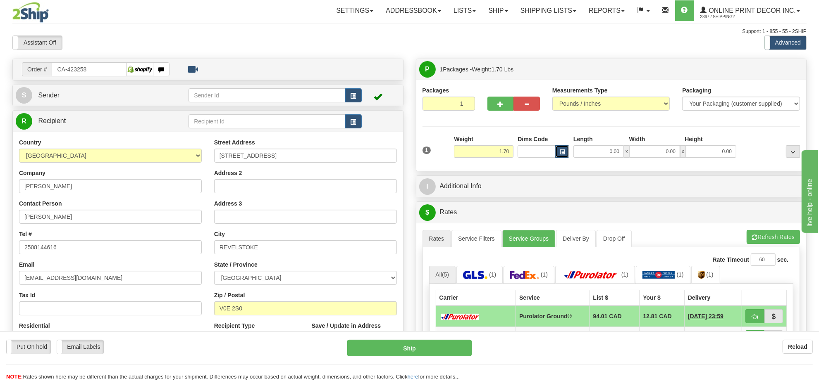
click at [563, 154] on span "button" at bounding box center [561, 152] width 5 height 5
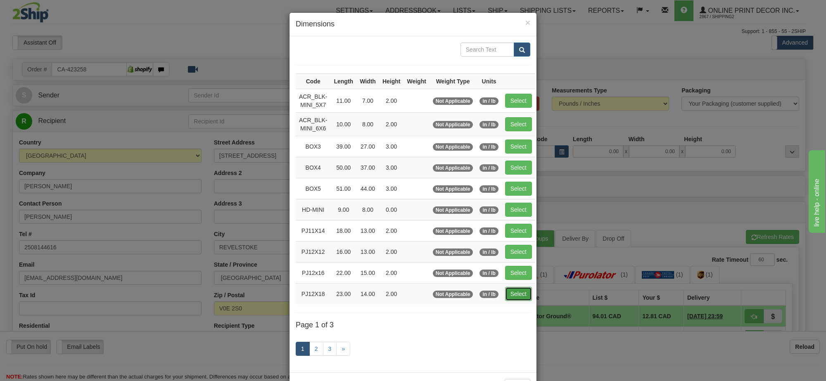
click at [518, 295] on button "Select" at bounding box center [518, 294] width 27 height 14
type input "PJ12X18"
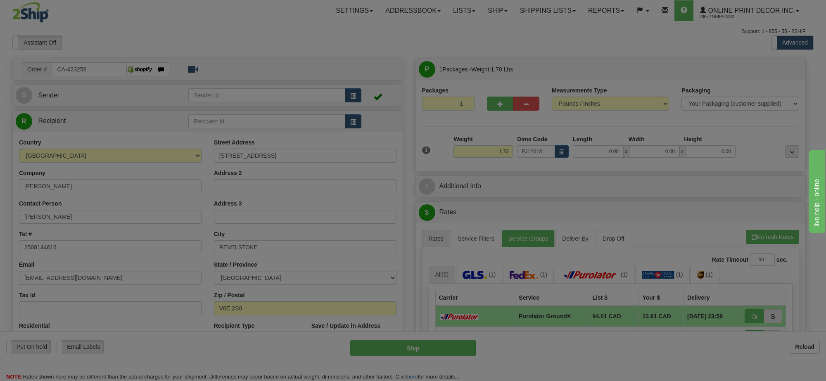
type input "23.00"
type input "14.00"
type input "2.00"
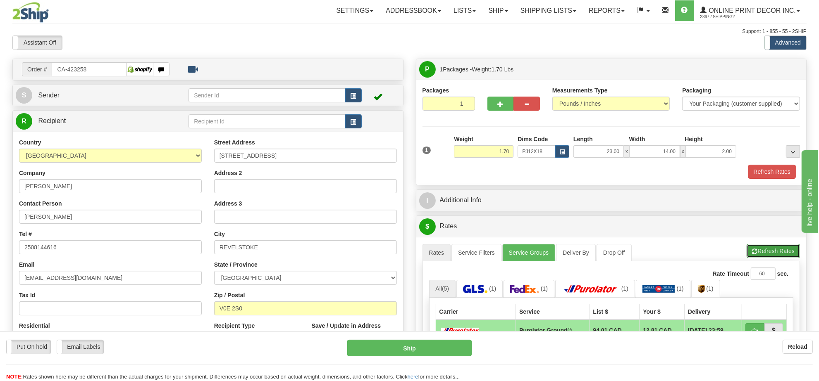
click at [772, 250] on button "Refresh Rates" at bounding box center [772, 251] width 53 height 14
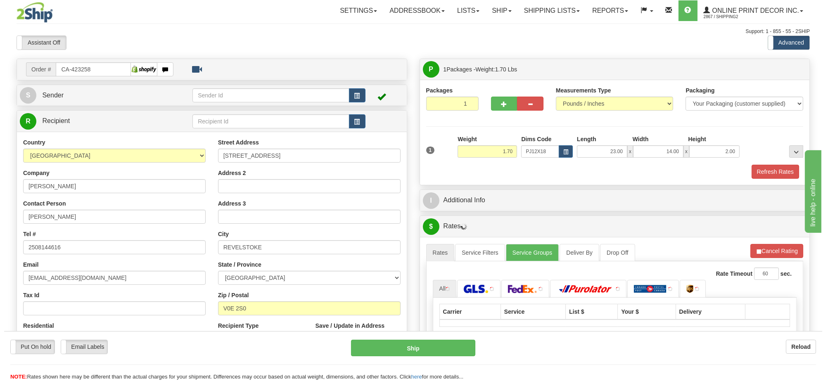
scroll to position [103, 0]
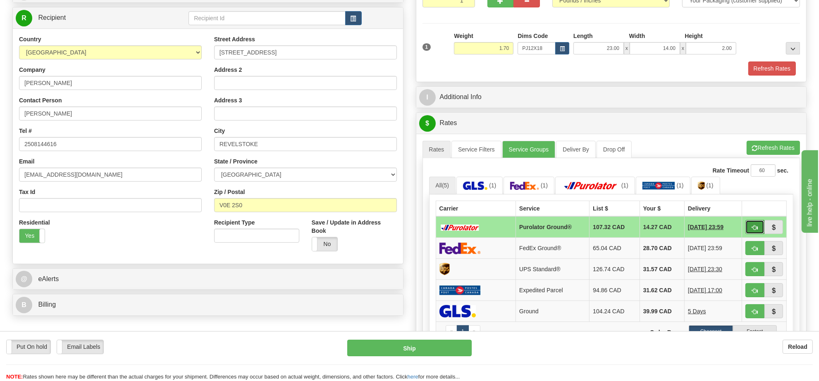
click at [752, 231] on span "button" at bounding box center [755, 227] width 6 height 5
type input "260"
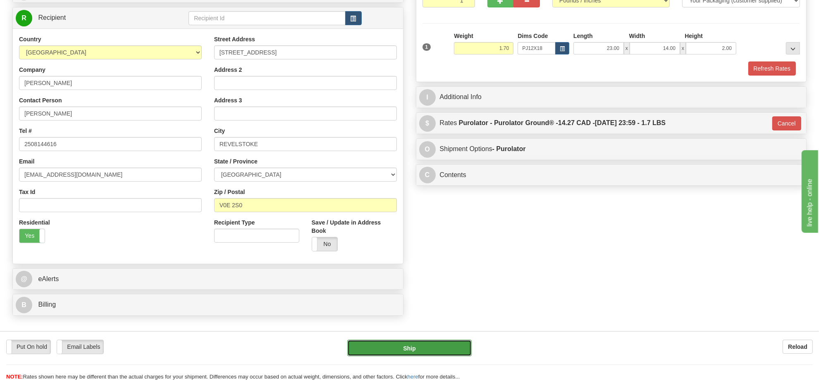
click at [443, 346] on button "Ship" at bounding box center [409, 348] width 124 height 17
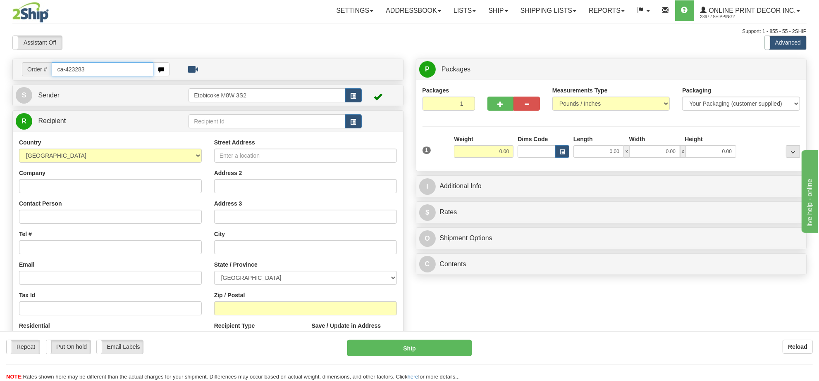
type input "ca-423283"
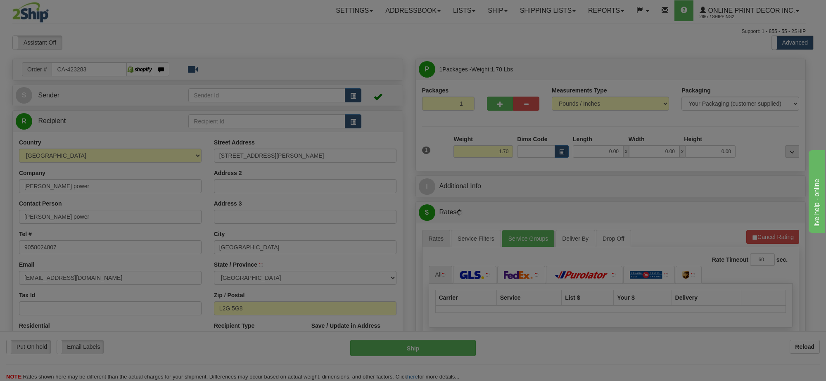
type input "[GEOGRAPHIC_DATA]"
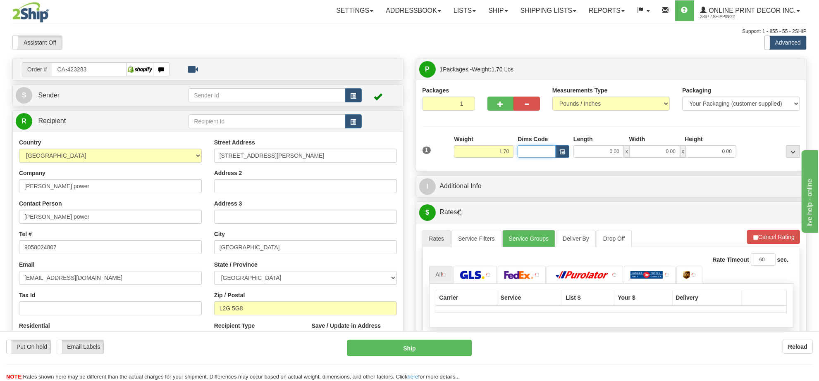
drag, startPoint x: 552, startPoint y: 148, endPoint x: 562, endPoint y: 155, distance: 12.2
click at [554, 149] on input "Dims Code" at bounding box center [536, 151] width 38 height 12
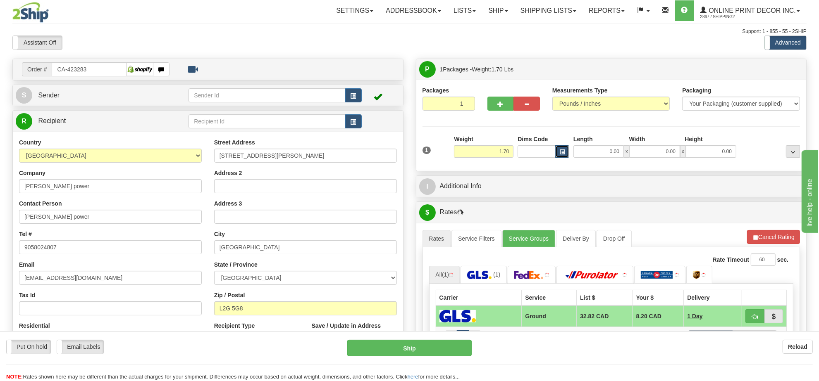
click at [562, 155] on span "button" at bounding box center [561, 152] width 5 height 5
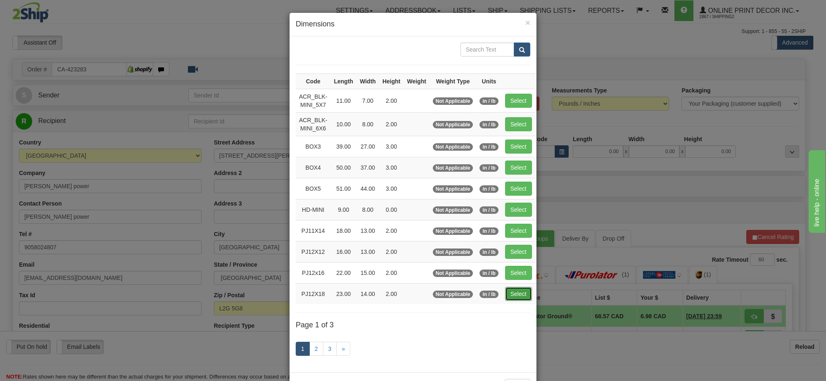
click at [516, 299] on button "Select" at bounding box center [518, 294] width 27 height 14
type input "PJ12X18"
type input "23.00"
type input "14.00"
type input "2.00"
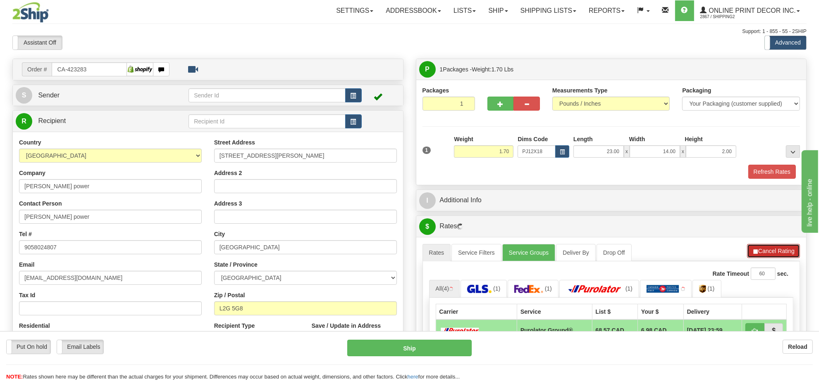
click at [779, 257] on button "Cancel Rating" at bounding box center [773, 251] width 53 height 14
click at [778, 257] on button "Refresh Rates" at bounding box center [772, 251] width 53 height 14
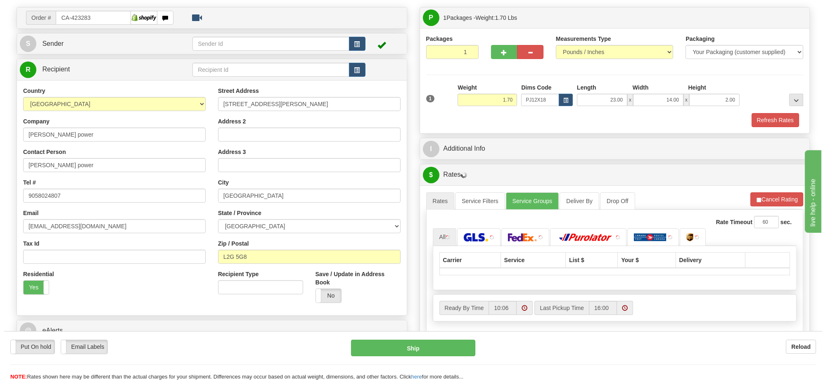
scroll to position [103, 0]
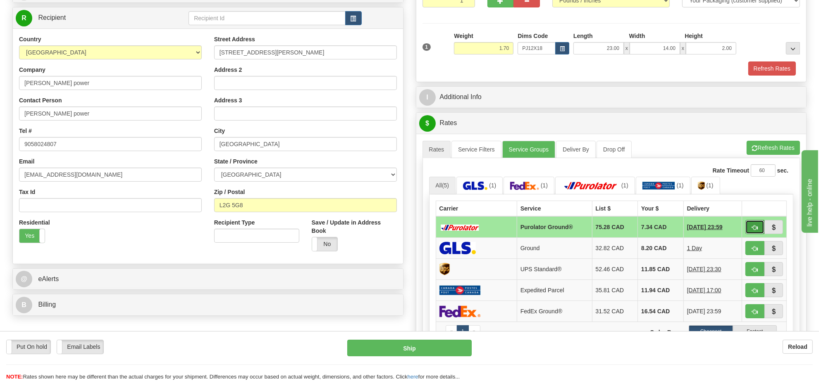
click at [756, 231] on span "button" at bounding box center [755, 227] width 6 height 5
type input "260"
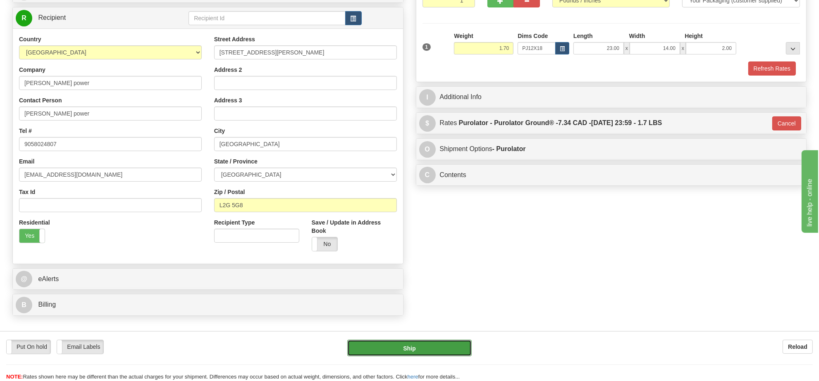
click at [433, 354] on button "Ship" at bounding box center [409, 348] width 124 height 17
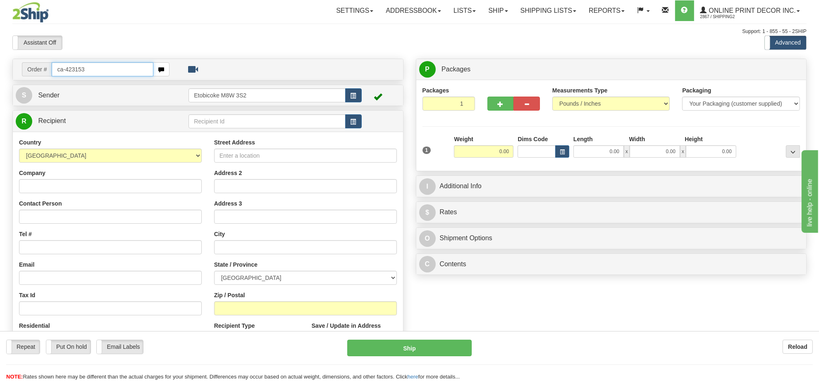
type input "ca-423153"
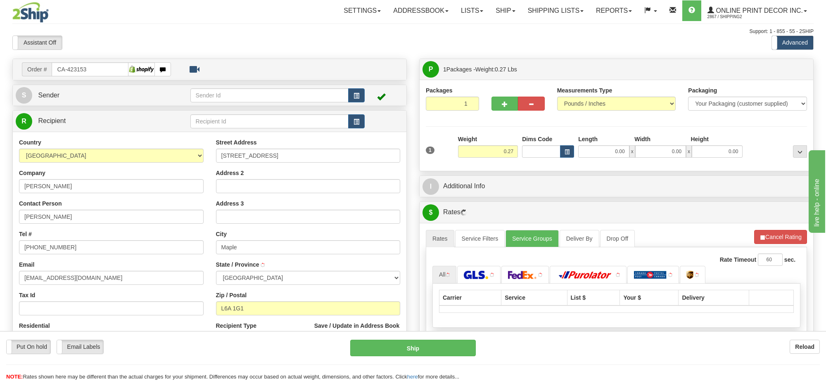
type input "MAPLE"
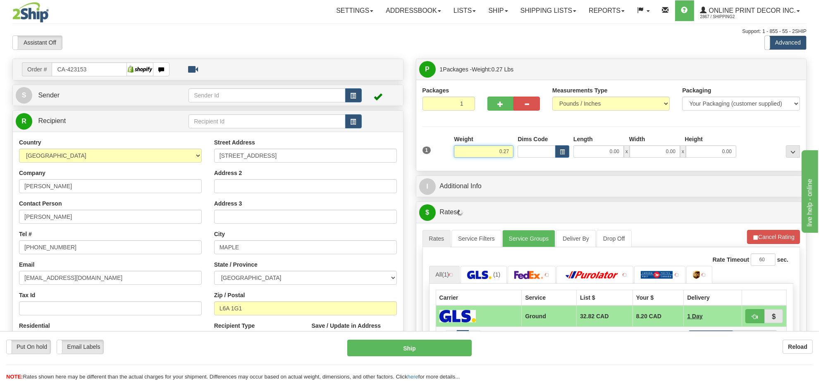
click at [499, 149] on input "0.27" at bounding box center [483, 151] width 59 height 12
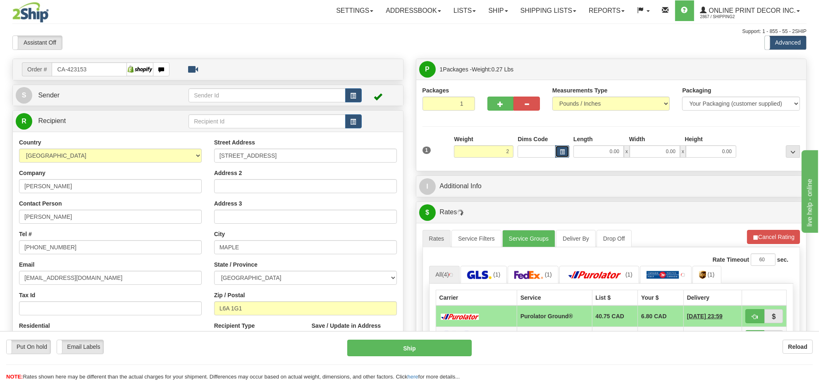
type input "2.00"
click at [560, 155] on span "button" at bounding box center [561, 152] width 5 height 5
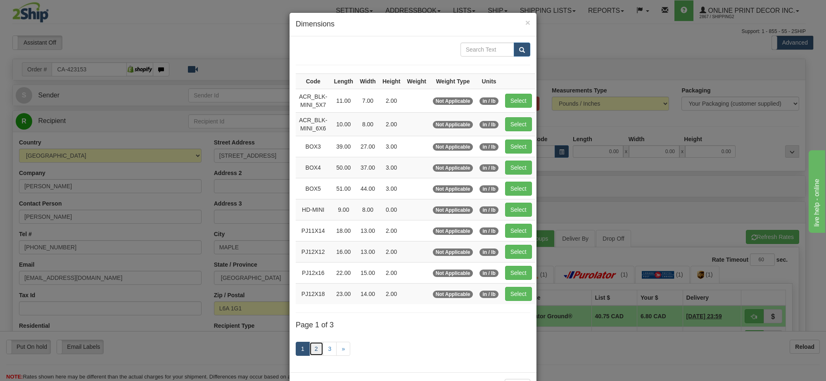
click at [310, 355] on link "2" at bounding box center [316, 349] width 14 height 14
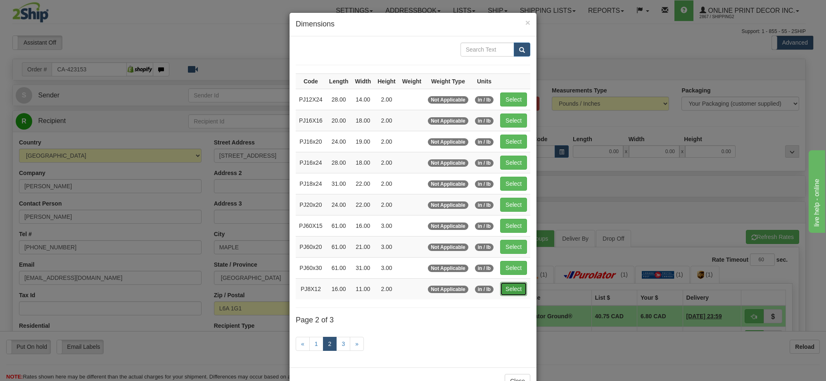
click at [505, 292] on button "Select" at bounding box center [513, 289] width 27 height 14
type input "PJ8X12"
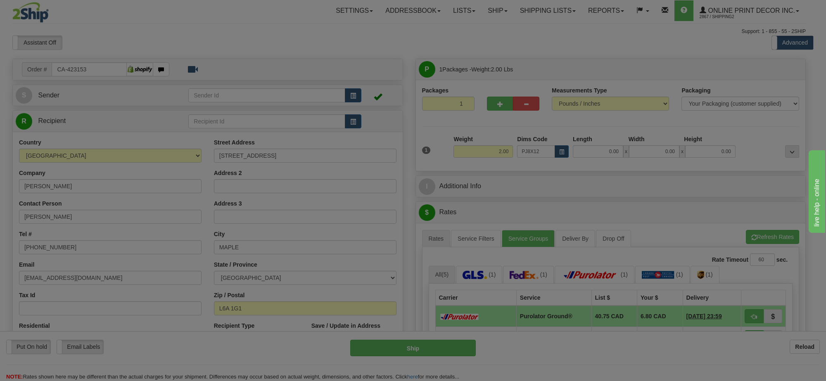
type input "16.00"
type input "11.00"
type input "2.00"
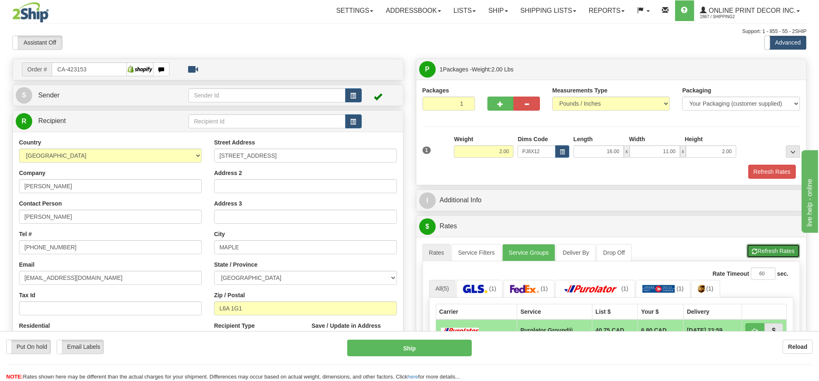
drag, startPoint x: 778, startPoint y: 255, endPoint x: 749, endPoint y: 223, distance: 43.3
click at [779, 255] on button "Refresh Rates" at bounding box center [772, 251] width 53 height 14
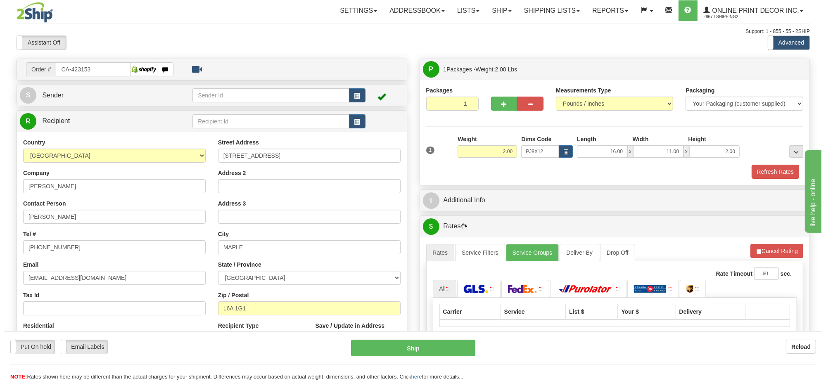
scroll to position [103, 0]
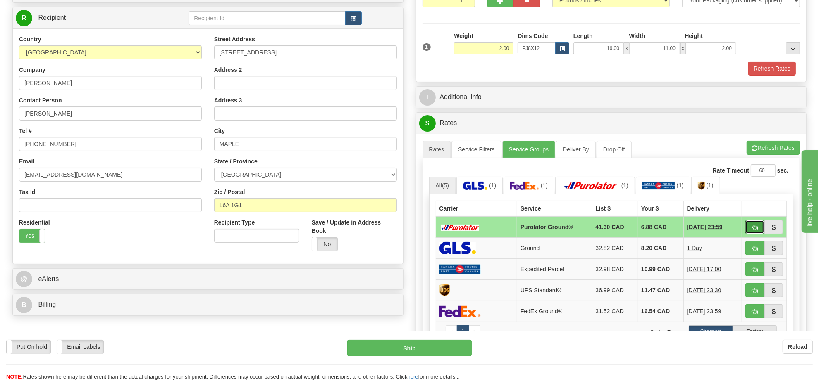
click at [754, 231] on span "button" at bounding box center [755, 227] width 6 height 5
type input "260"
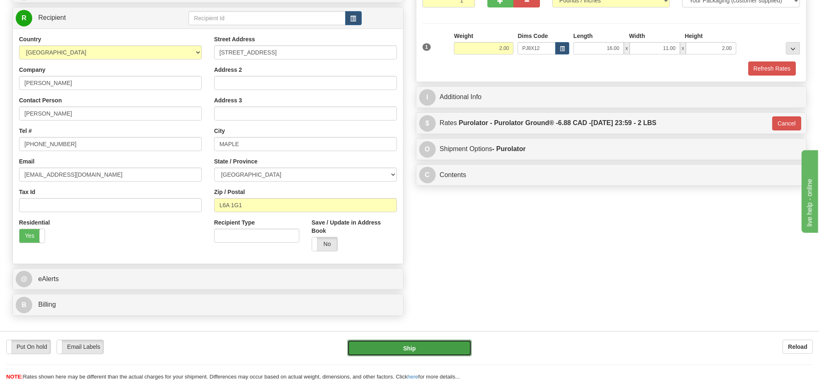
click at [416, 347] on button "Ship" at bounding box center [409, 348] width 124 height 17
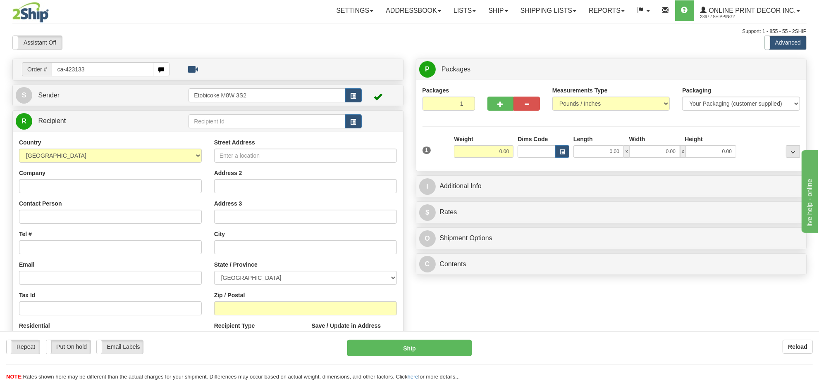
type input "ca-423133"
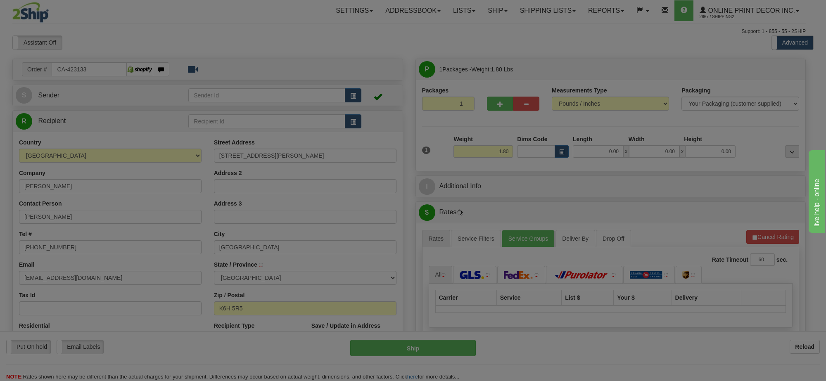
type input "[GEOGRAPHIC_DATA]"
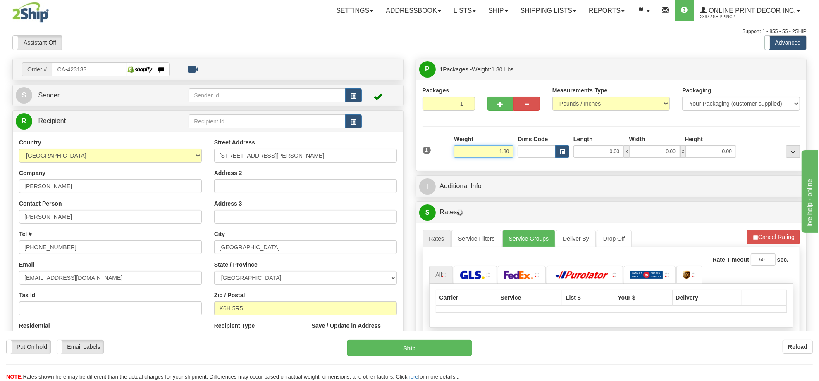
click at [503, 152] on input "1.80" at bounding box center [483, 151] width 59 height 12
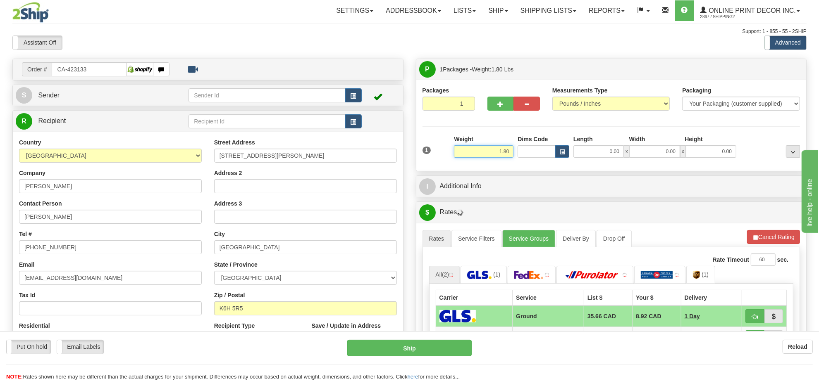
click at [503, 152] on input "1.80" at bounding box center [483, 151] width 59 height 12
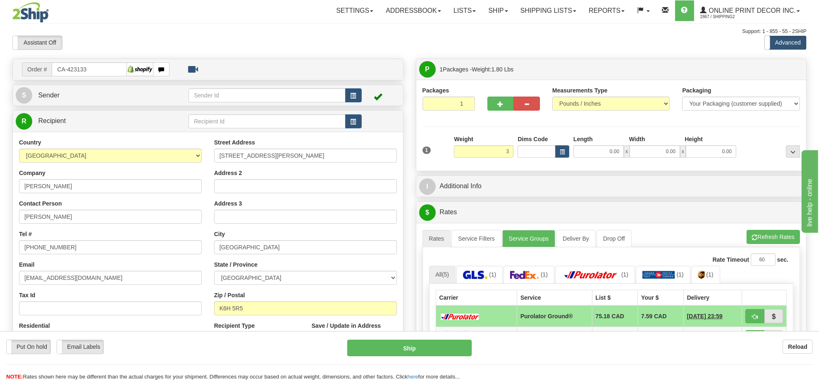
type input "3.00"
click at [566, 158] on div "1 Weight 3.00 Dims Code 0.00" at bounding box center [611, 149] width 382 height 29
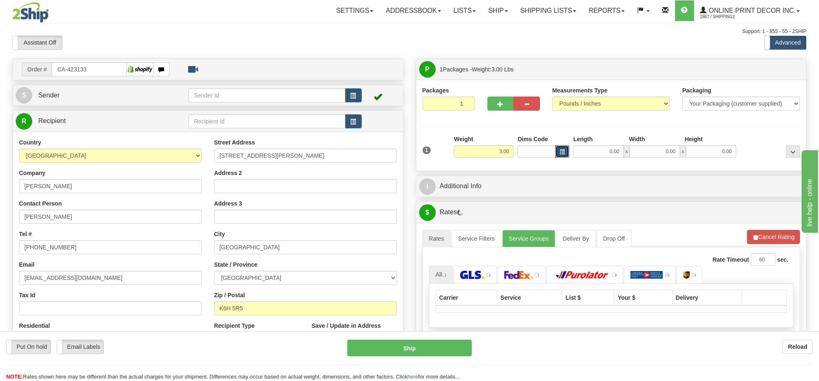
click at [563, 152] on span "button" at bounding box center [561, 152] width 5 height 5
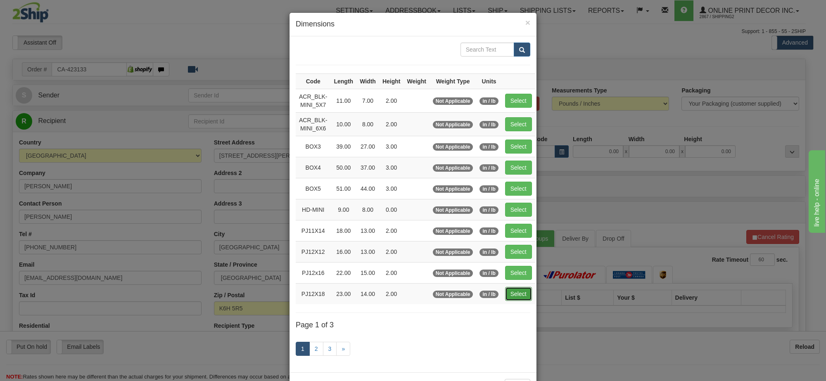
drag, startPoint x: 516, startPoint y: 299, endPoint x: 609, endPoint y: 281, distance: 94.6
click at [517, 299] on button "Select" at bounding box center [518, 294] width 27 height 14
type input "PJ12X18"
type input "23.00"
type input "14.00"
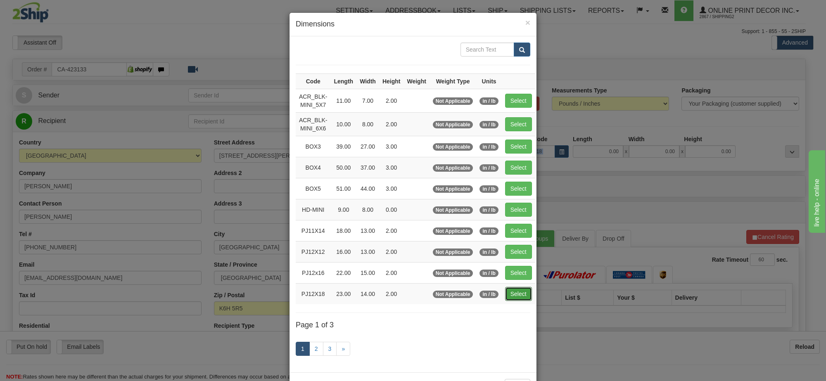
type input "2.00"
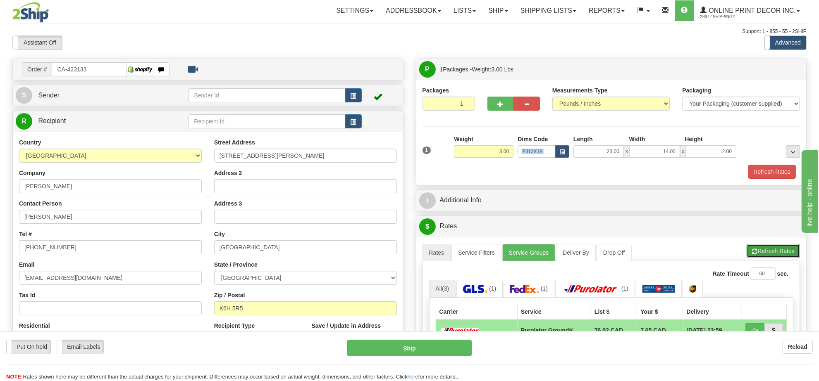
click at [769, 252] on button "Refresh Rates" at bounding box center [772, 251] width 53 height 14
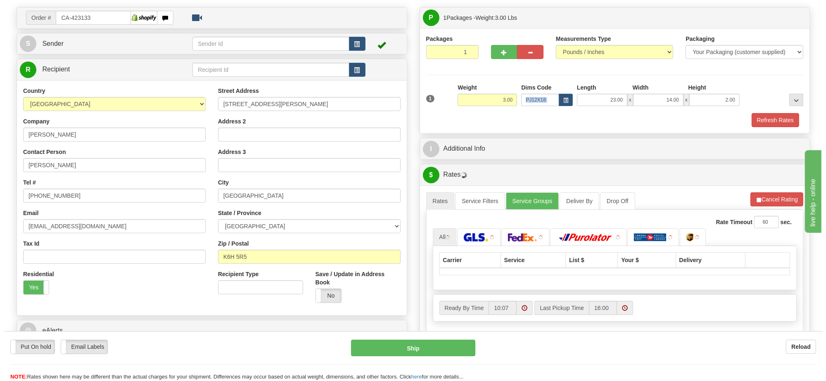
scroll to position [103, 0]
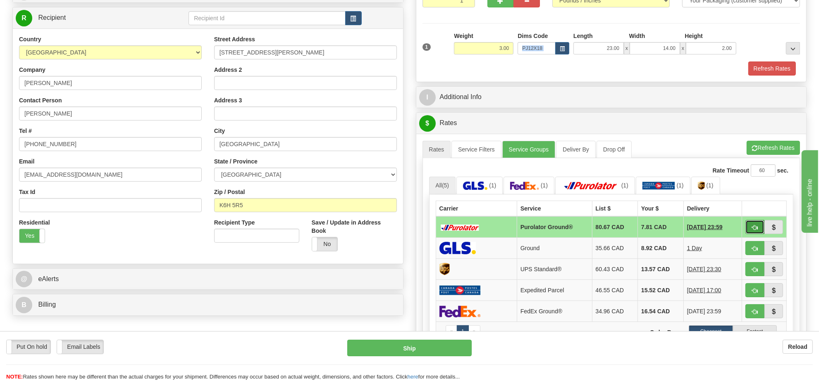
click at [749, 230] on button "button" at bounding box center [754, 227] width 19 height 14
type input "260"
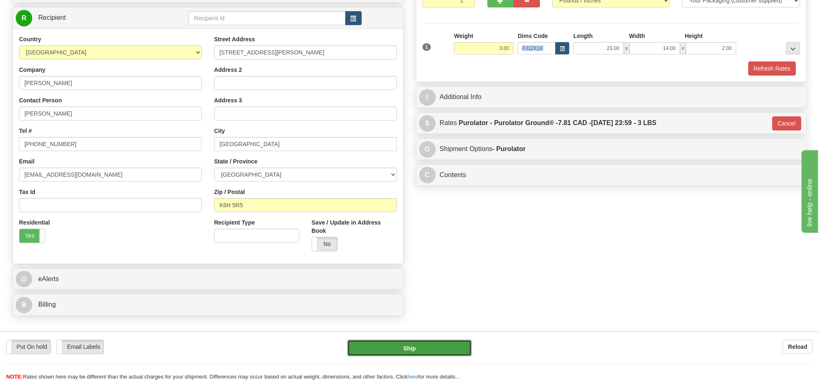
click at [453, 342] on button "Ship" at bounding box center [409, 348] width 124 height 17
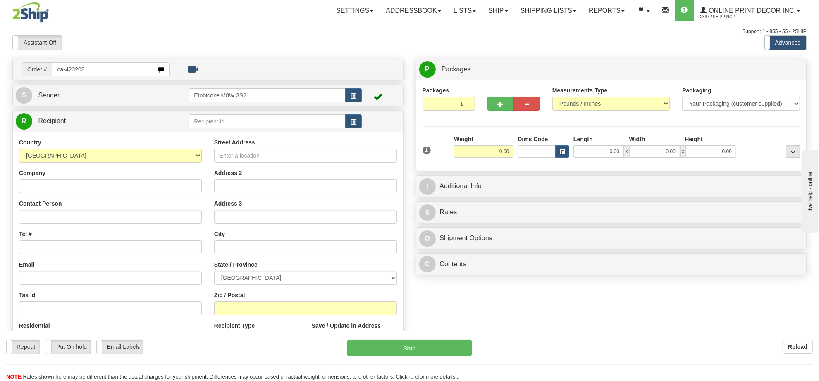
type input "ca-423208"
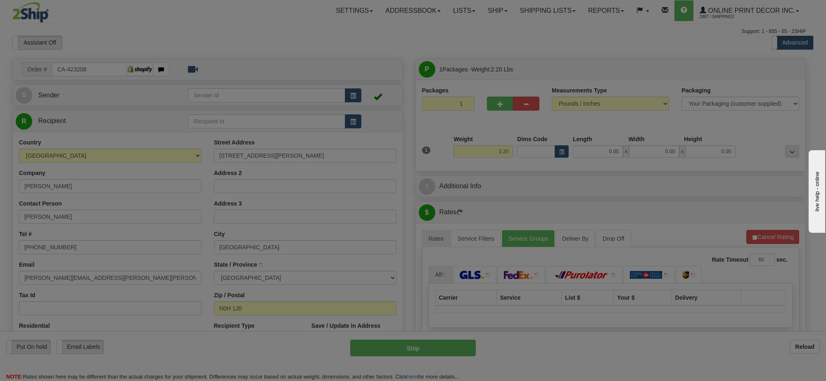
type input "[GEOGRAPHIC_DATA]"
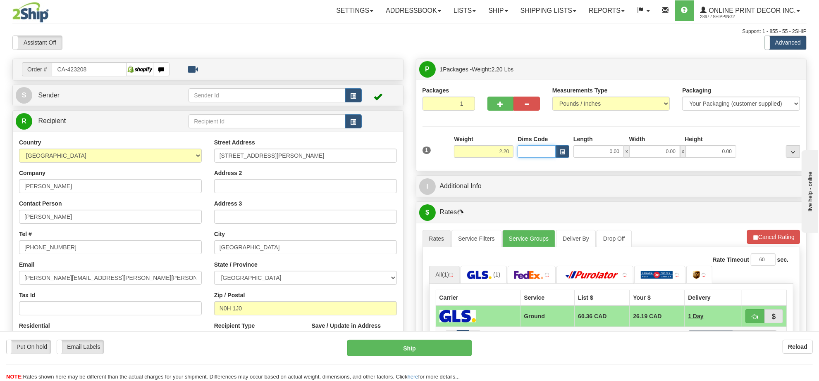
click at [550, 157] on input "Dims Code" at bounding box center [536, 151] width 38 height 12
click at [557, 153] on button "button" at bounding box center [562, 151] width 14 height 12
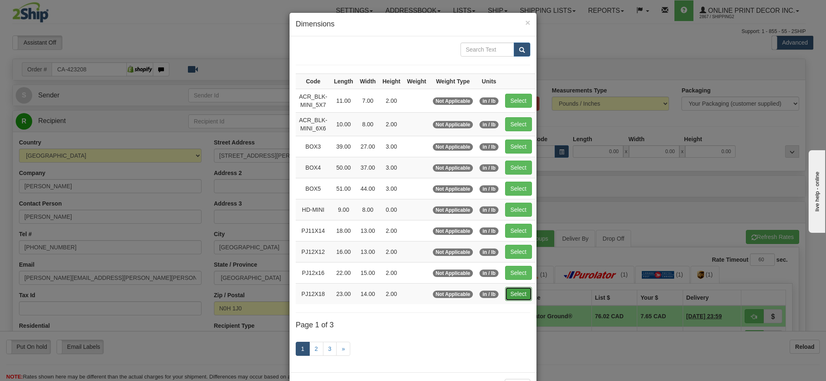
click at [518, 298] on button "Select" at bounding box center [518, 294] width 27 height 14
type input "PJ12X18"
type input "23.00"
type input "14.00"
type input "2.00"
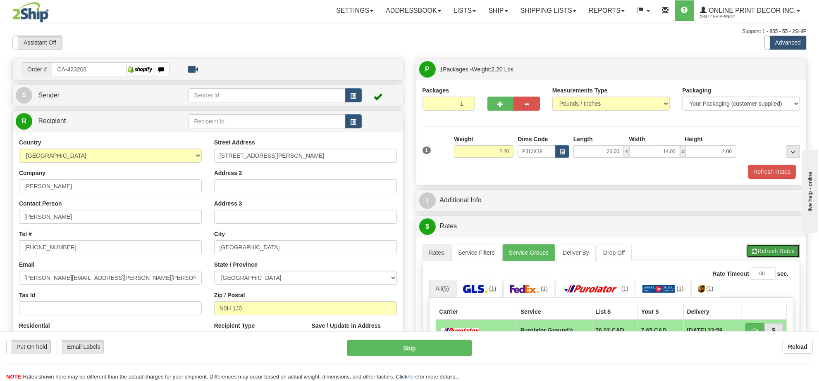
click at [767, 252] on button "Refresh Rates" at bounding box center [772, 251] width 53 height 14
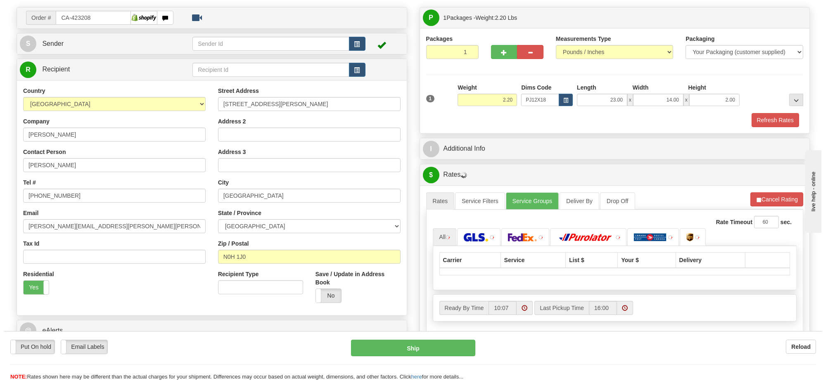
scroll to position [103, 0]
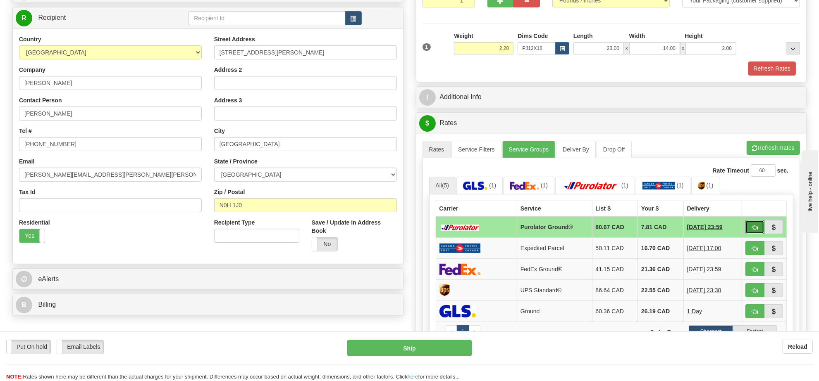
click at [749, 230] on button "button" at bounding box center [754, 227] width 19 height 14
type input "260"
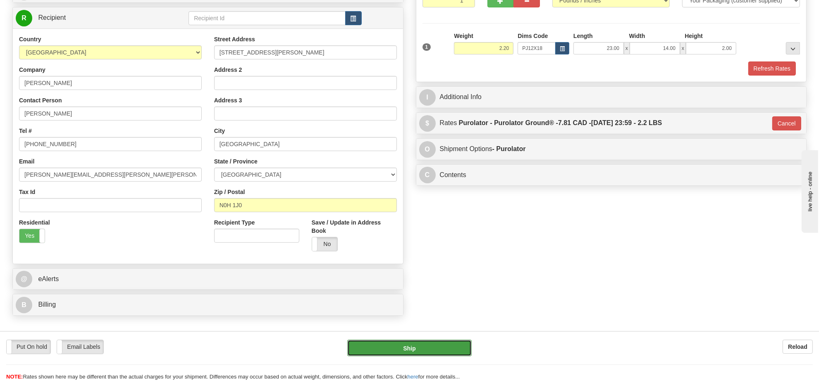
click at [448, 356] on button "Ship" at bounding box center [409, 348] width 124 height 17
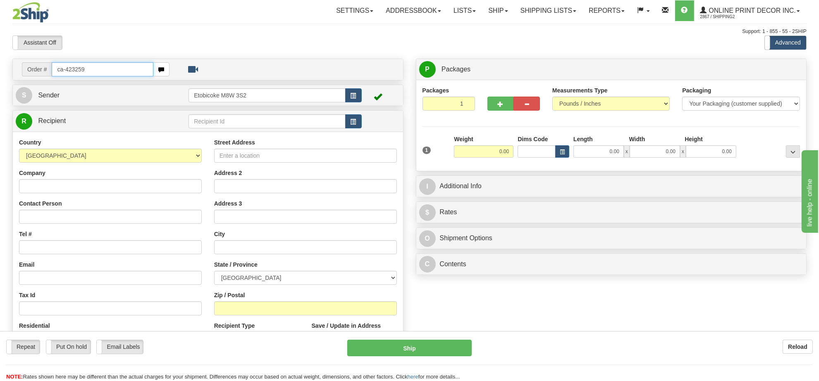
type input "ca-423259"
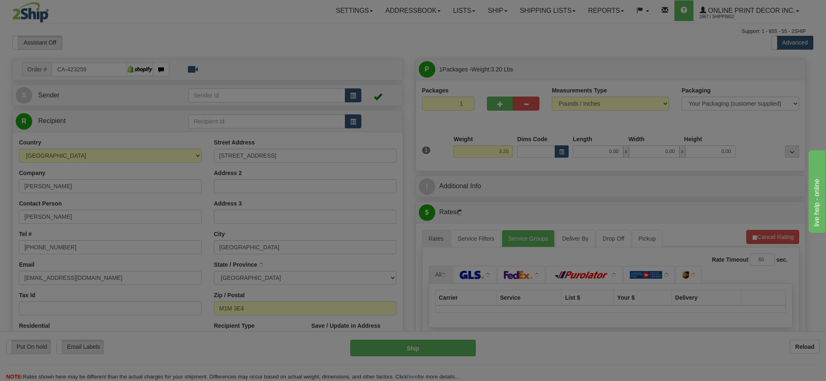
type input "[GEOGRAPHIC_DATA]"
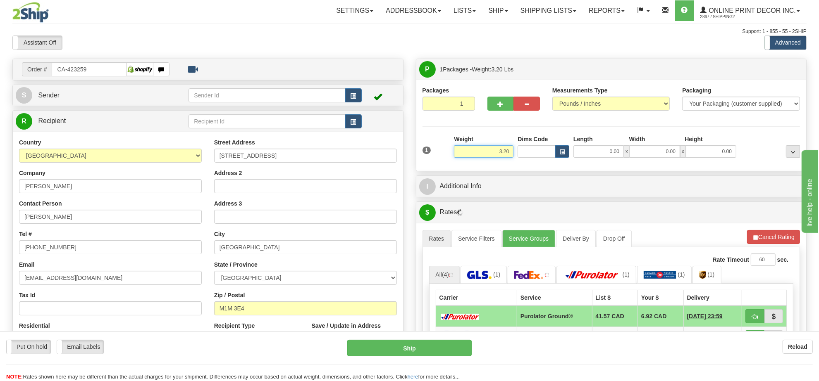
click at [505, 153] on input "3.20" at bounding box center [483, 151] width 59 height 12
type input "3.00"
click at [560, 150] on button "button" at bounding box center [562, 151] width 14 height 12
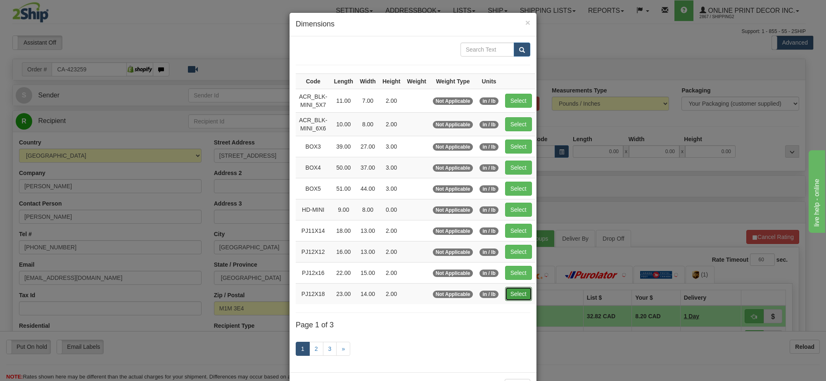
drag, startPoint x: 521, startPoint y: 292, endPoint x: 789, endPoint y: 243, distance: 272.6
click at [521, 290] on button "Select" at bounding box center [518, 294] width 27 height 14
type input "PJ12X18"
type input "23.00"
type input "14.00"
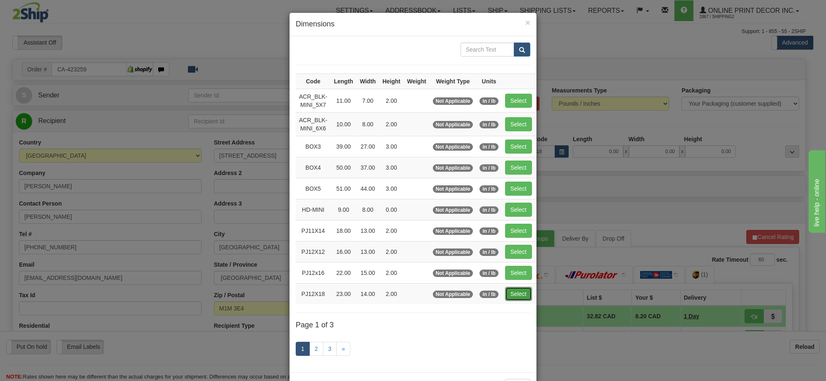
type input "2.00"
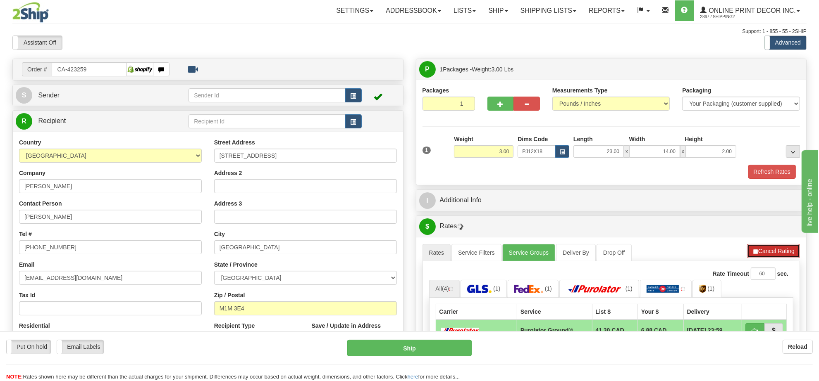
click at [754, 258] on button "Cancel Rating" at bounding box center [773, 251] width 53 height 14
click at [754, 258] on button "Refresh Rates" at bounding box center [772, 251] width 53 height 14
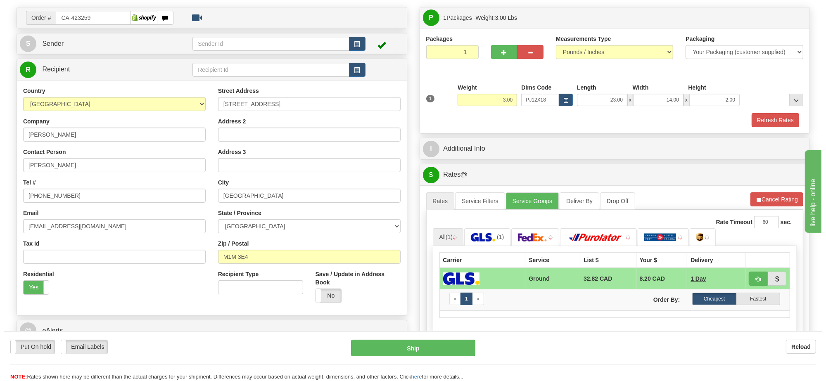
scroll to position [103, 0]
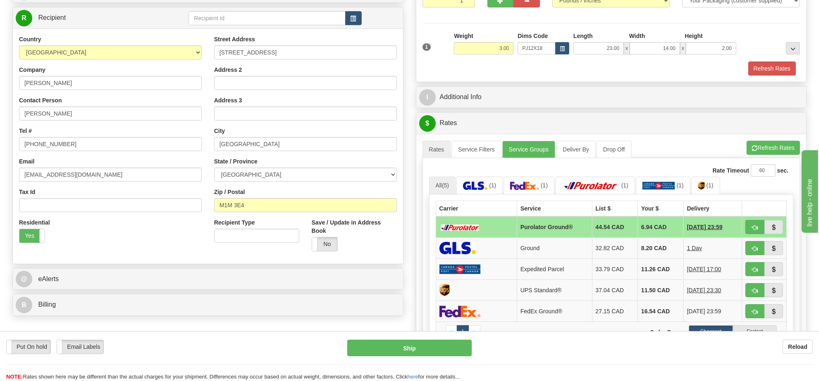
drag, startPoint x: 484, startPoint y: 56, endPoint x: 488, endPoint y: 52, distance: 5.3
click at [484, 56] on div "Weight 3.00" at bounding box center [484, 46] width 64 height 29
click at [488, 52] on input "3.00" at bounding box center [483, 48] width 59 height 12
type input "4.00"
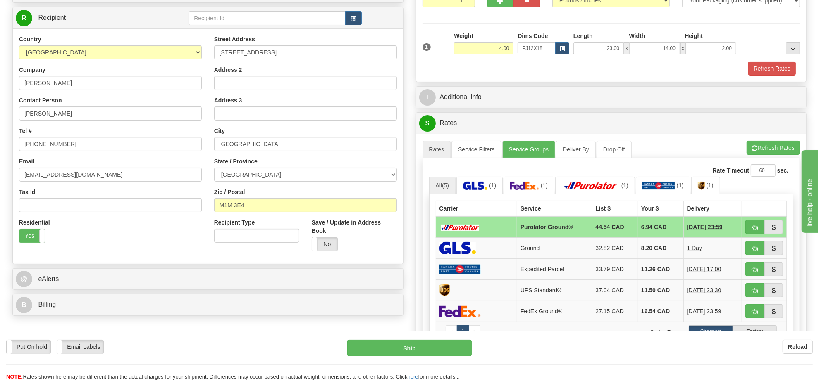
click at [753, 150] on li "Refresh Rates Cancel Rating" at bounding box center [772, 148] width 53 height 14
click at [752, 231] on span "button" at bounding box center [755, 227] width 6 height 5
type input "260"
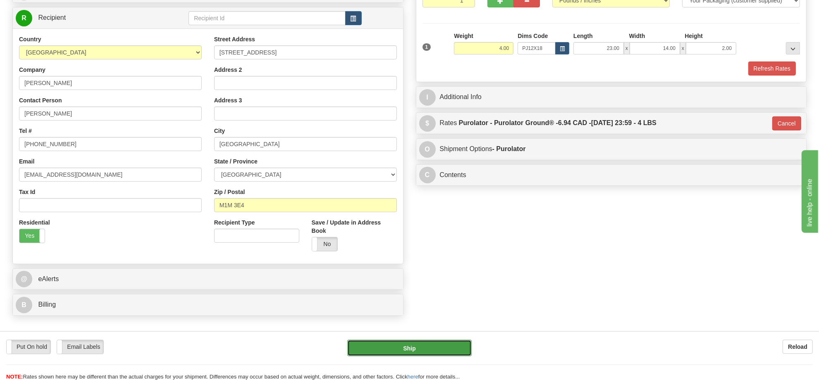
click at [442, 354] on button "Ship" at bounding box center [409, 348] width 124 height 17
